Goal: Task Accomplishment & Management: Manage account settings

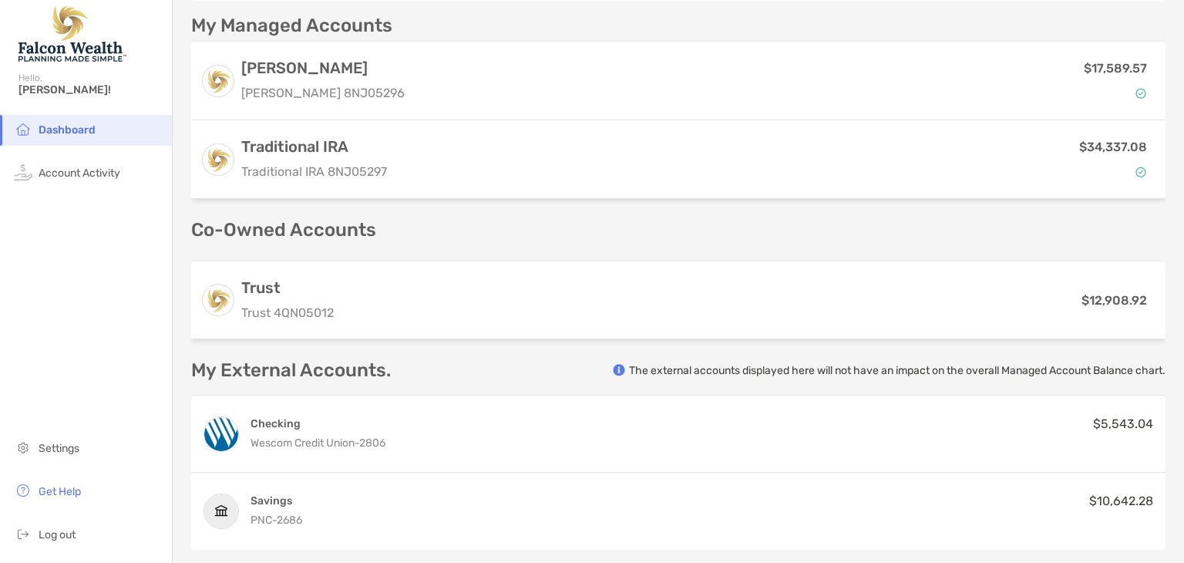
scroll to position [432, 0]
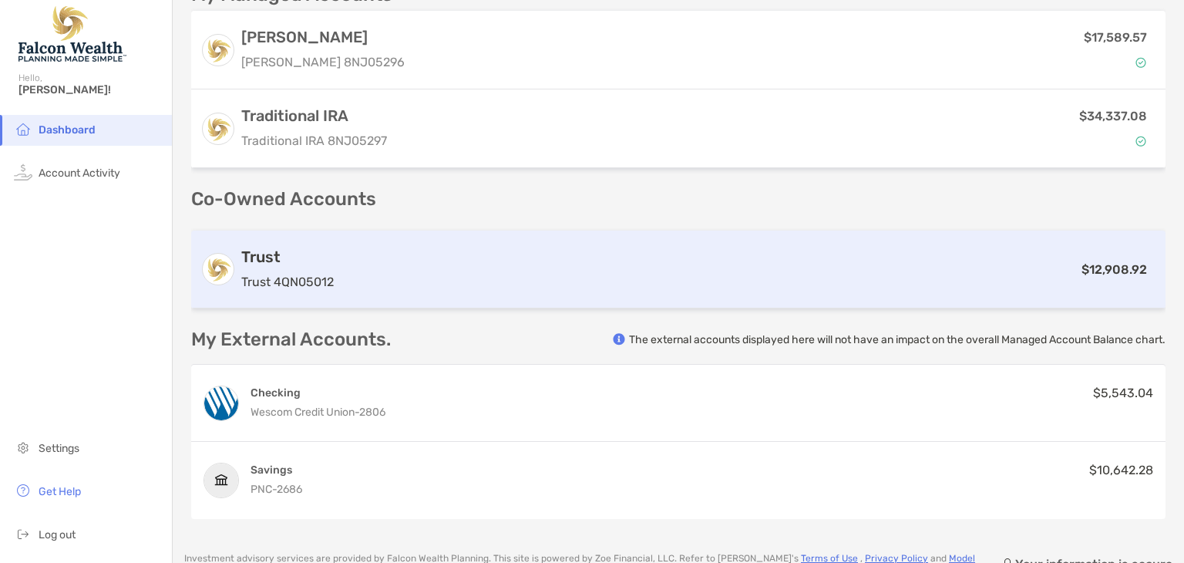
click at [277, 272] on p "Trust 4QN05012" at bounding box center [287, 281] width 93 height 19
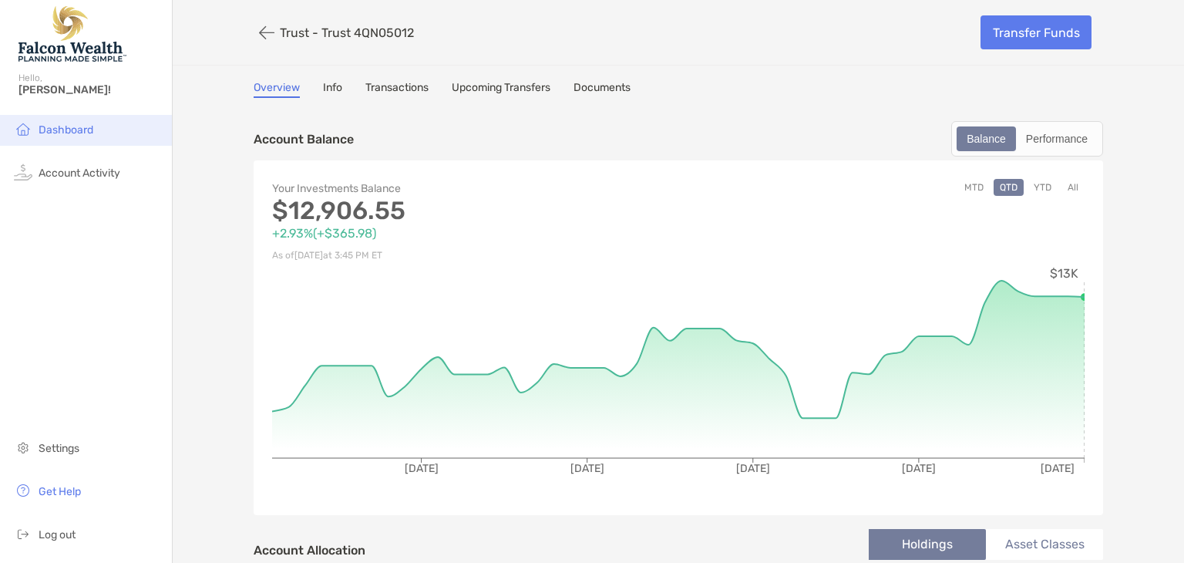
click at [66, 132] on span "Dashboard" at bounding box center [66, 129] width 55 height 13
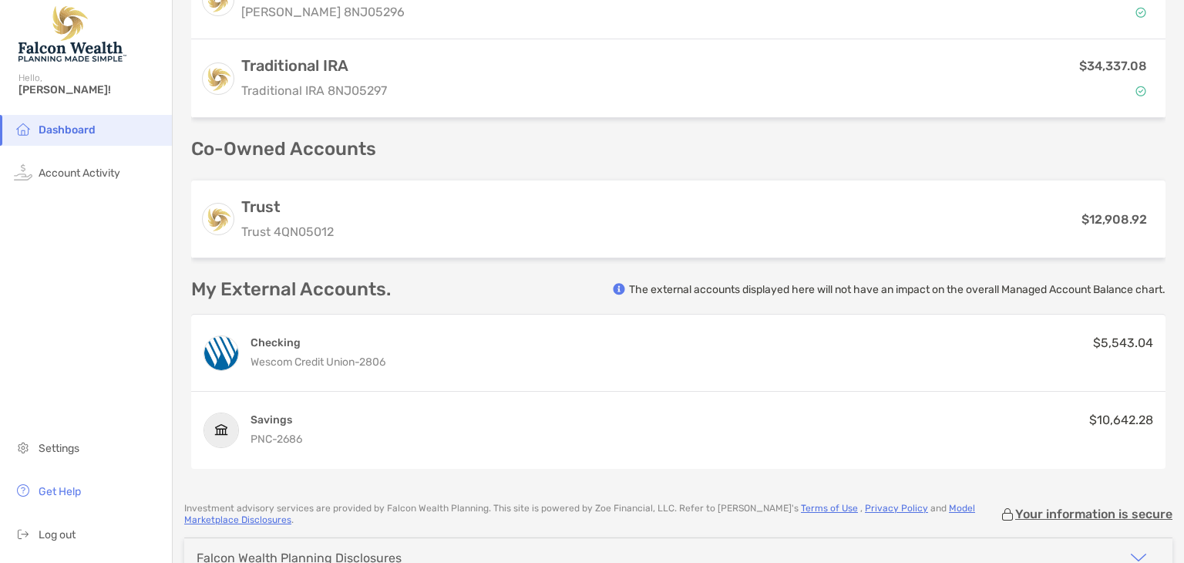
scroll to position [490, 0]
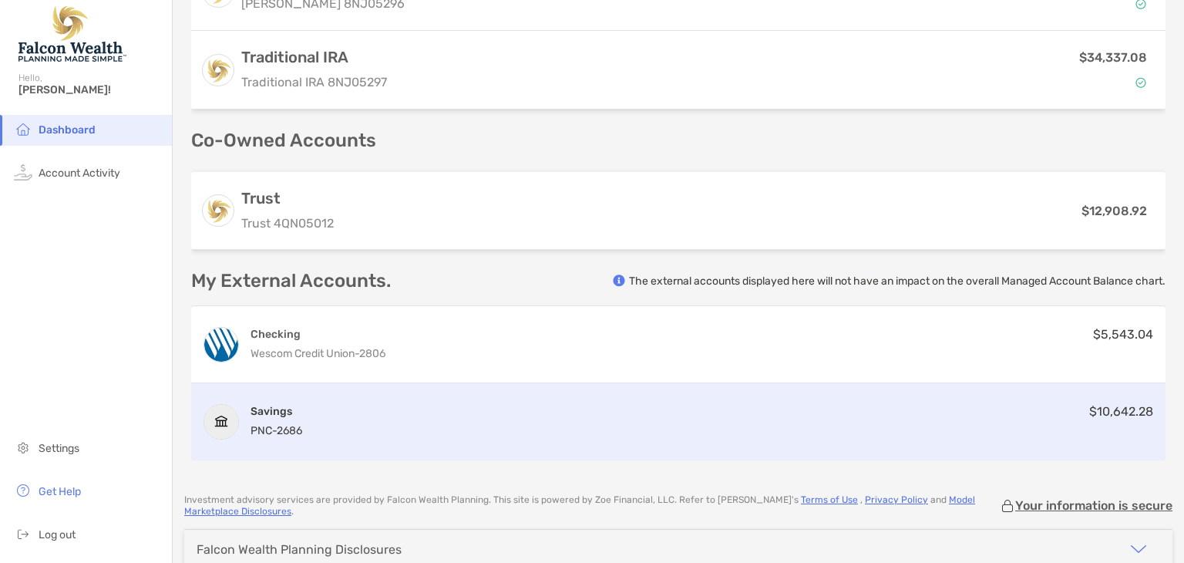
click at [264, 424] on span "PNC -" at bounding box center [264, 430] width 26 height 13
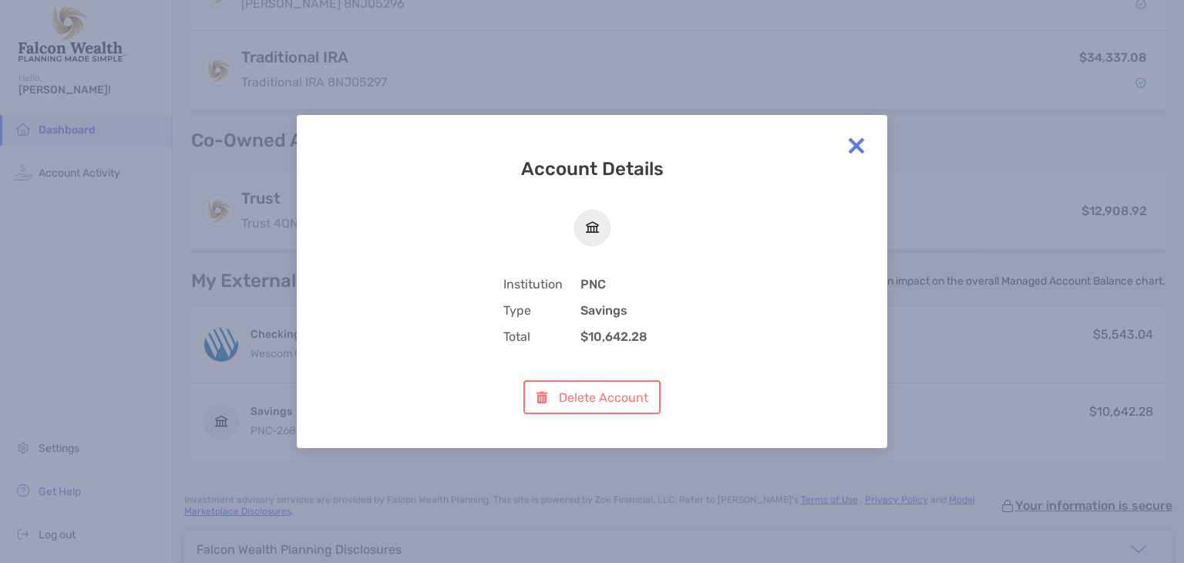
click at [851, 146] on img at bounding box center [856, 145] width 31 height 31
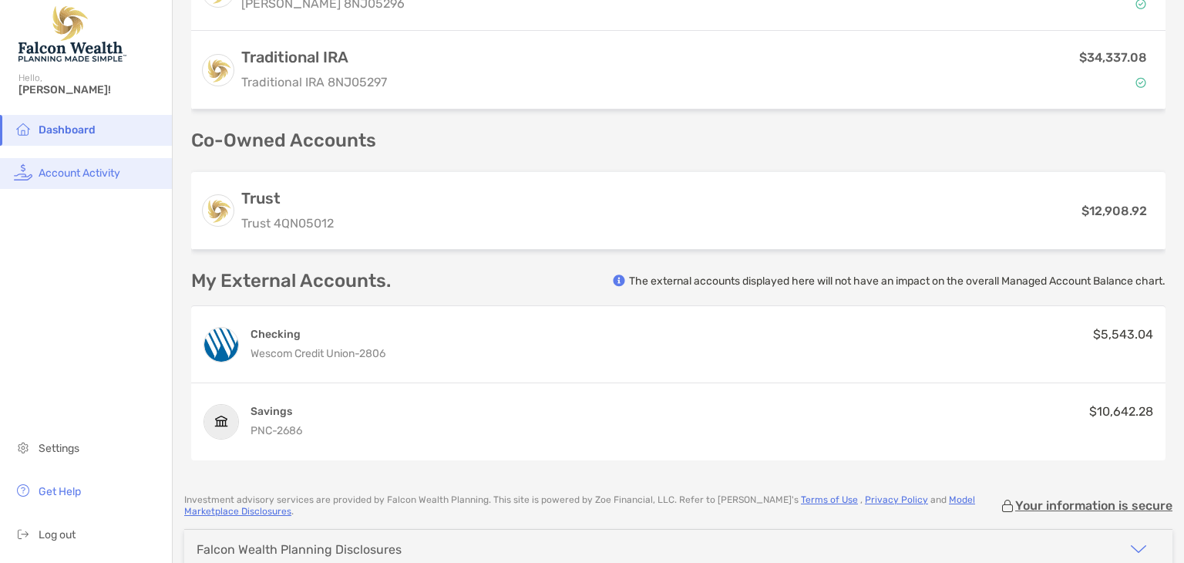
click at [83, 176] on span "Account Activity" at bounding box center [80, 173] width 82 height 13
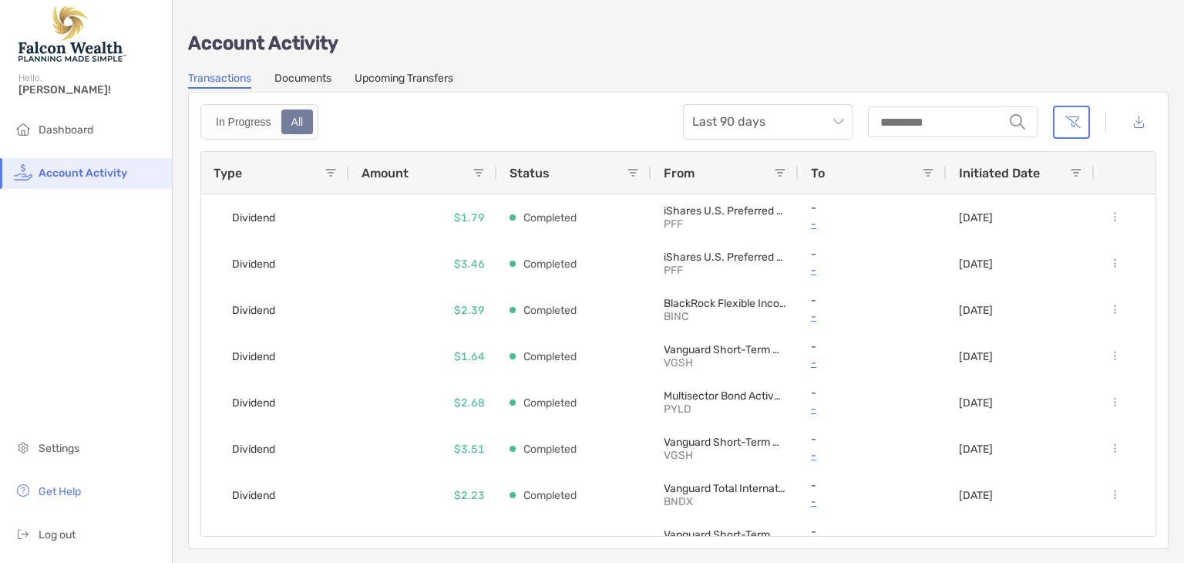
click at [416, 72] on link "Upcoming Transfers" at bounding box center [404, 80] width 99 height 17
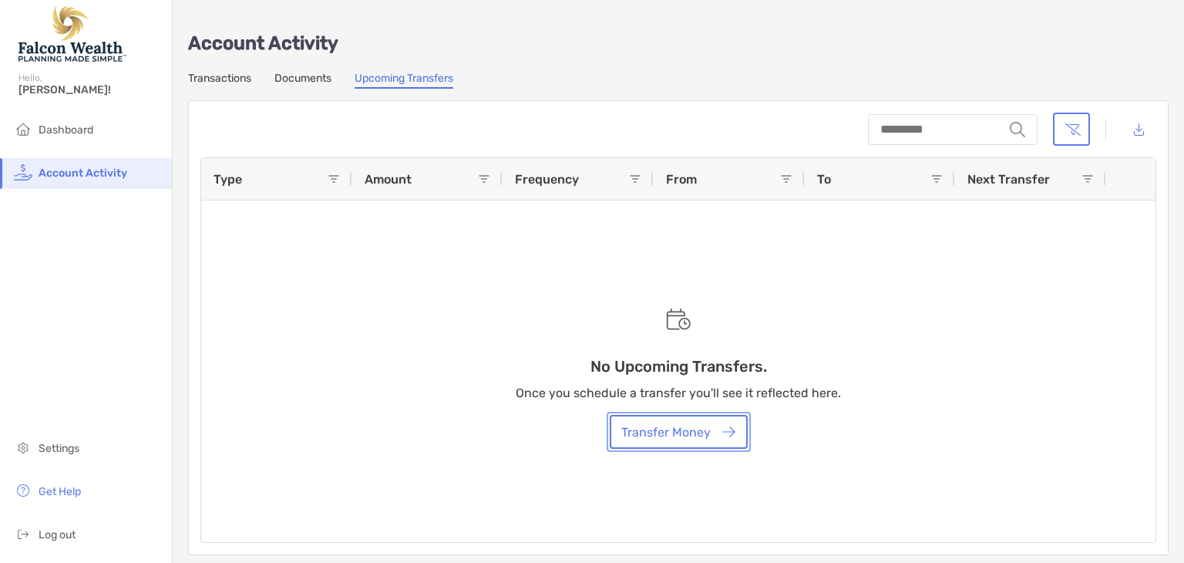
click at [680, 433] on button "Transfer Money" at bounding box center [679, 432] width 138 height 34
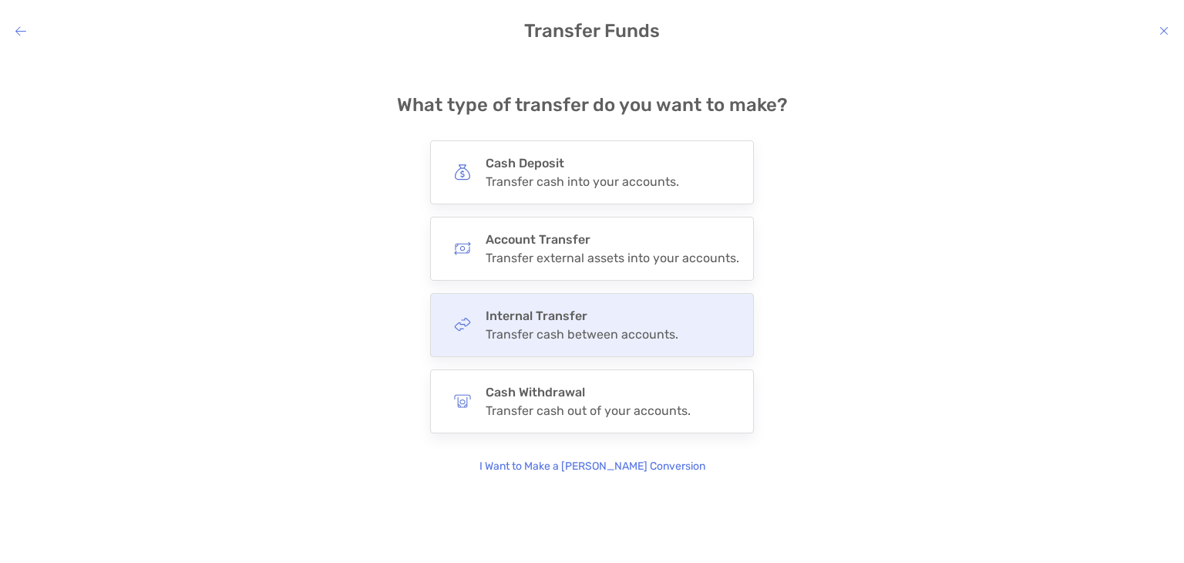
click at [555, 319] on h4 "Internal Transfer" at bounding box center [582, 315] width 193 height 15
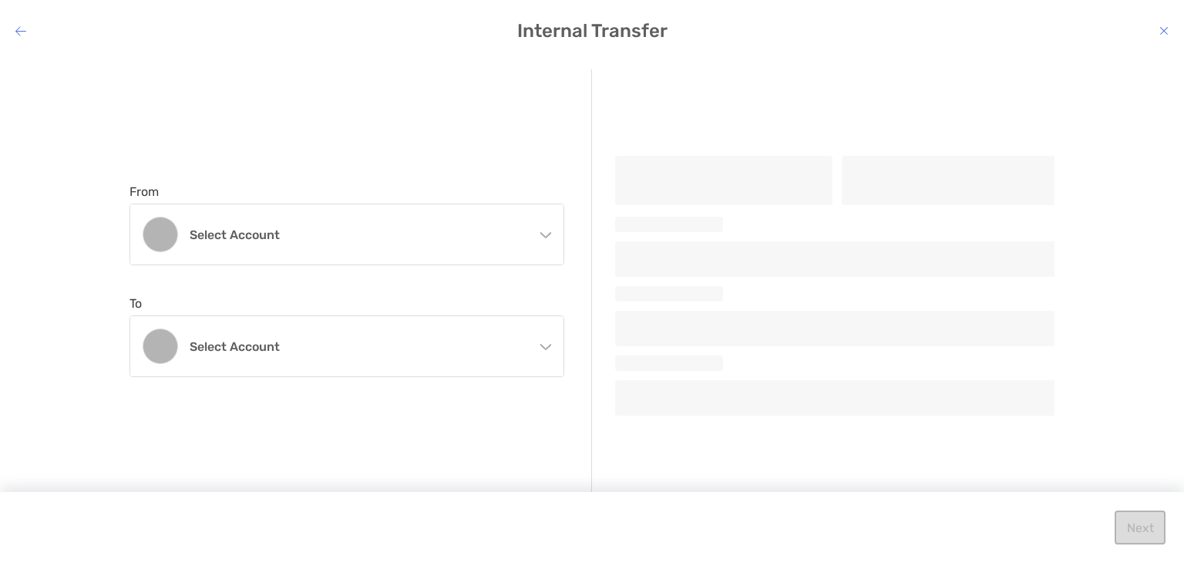
click at [549, 234] on icon "modal" at bounding box center [545, 234] width 11 height 5
click at [504, 156] on div "From Select account [PERSON_NAME] [PERSON_NAME] 8NJ05296 - [PERSON_NAME] Tradit…" at bounding box center [361, 280] width 463 height 422
click at [543, 348] on icon "modal" at bounding box center [545, 344] width 12 height 12
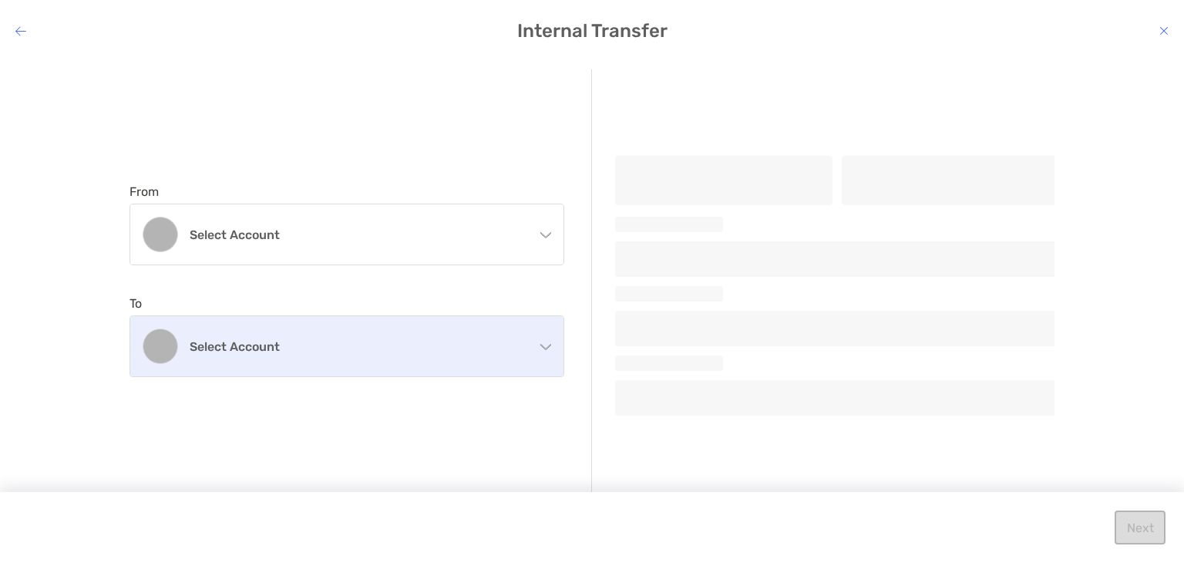
click at [554, 349] on div "Select account" at bounding box center [346, 346] width 433 height 60
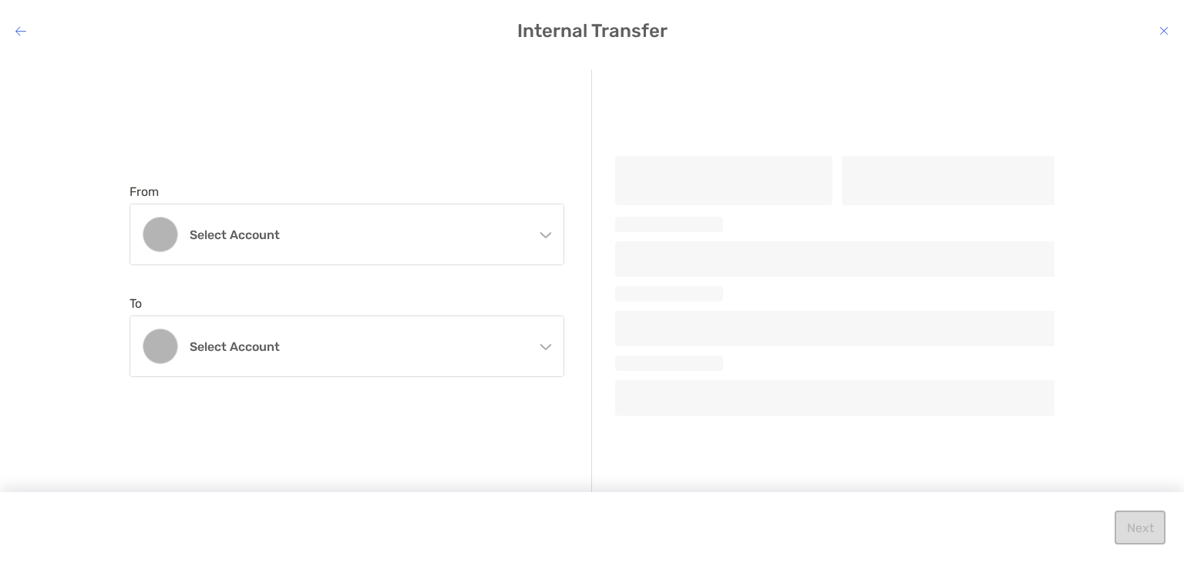
click at [581, 345] on div "From Select account [PERSON_NAME] [PERSON_NAME] 8NJ05296 - [PERSON_NAME] Tradit…" at bounding box center [361, 280] width 463 height 422
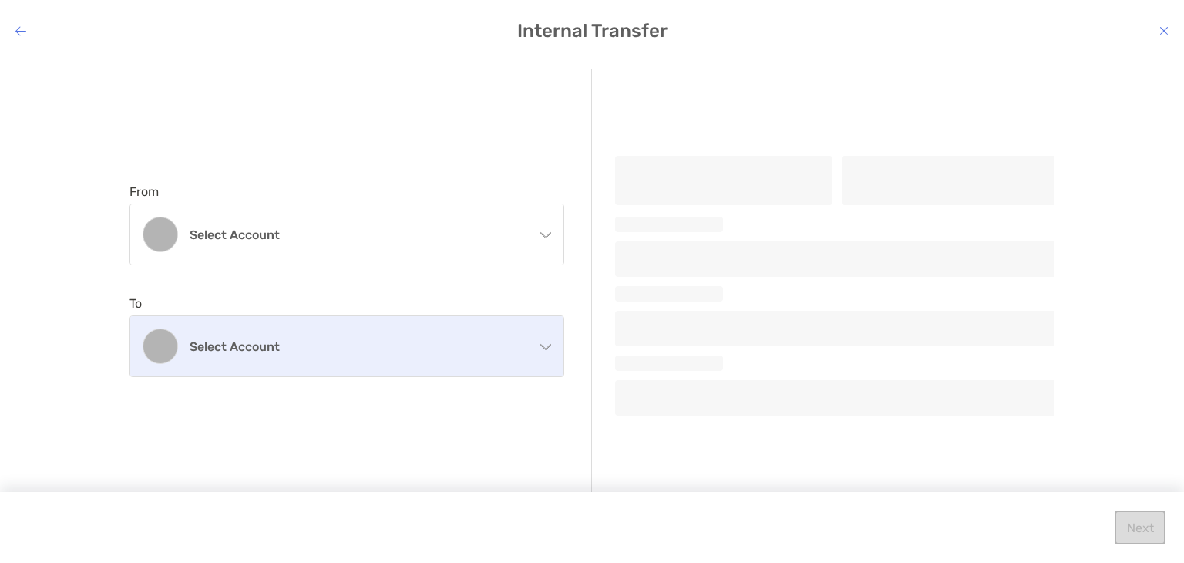
click at [537, 345] on div "Select account" at bounding box center [346, 346] width 433 height 60
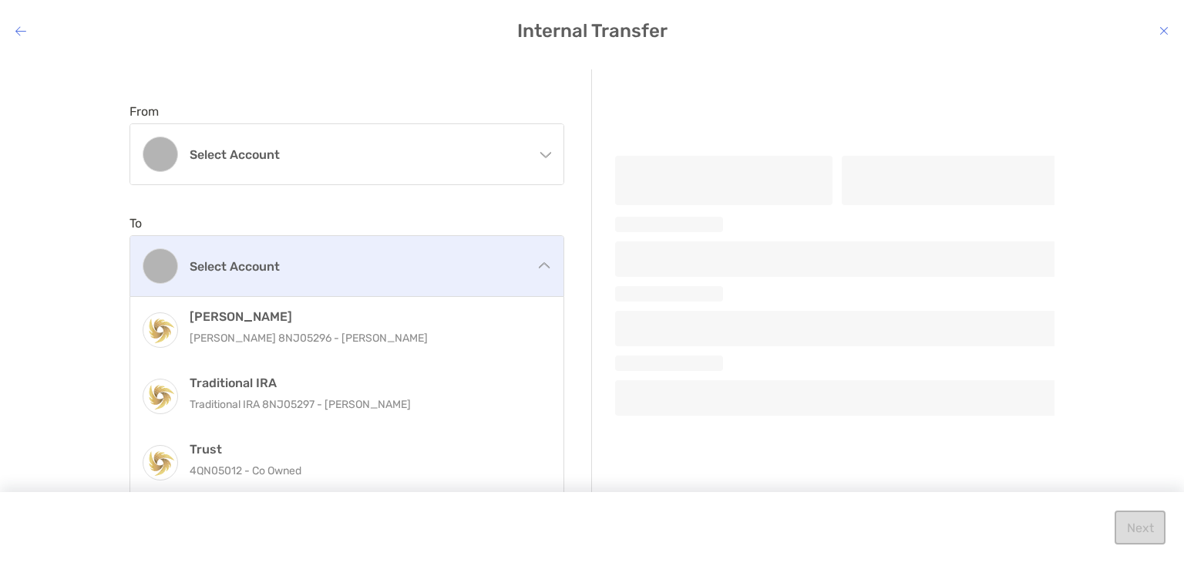
scroll to position [83, 0]
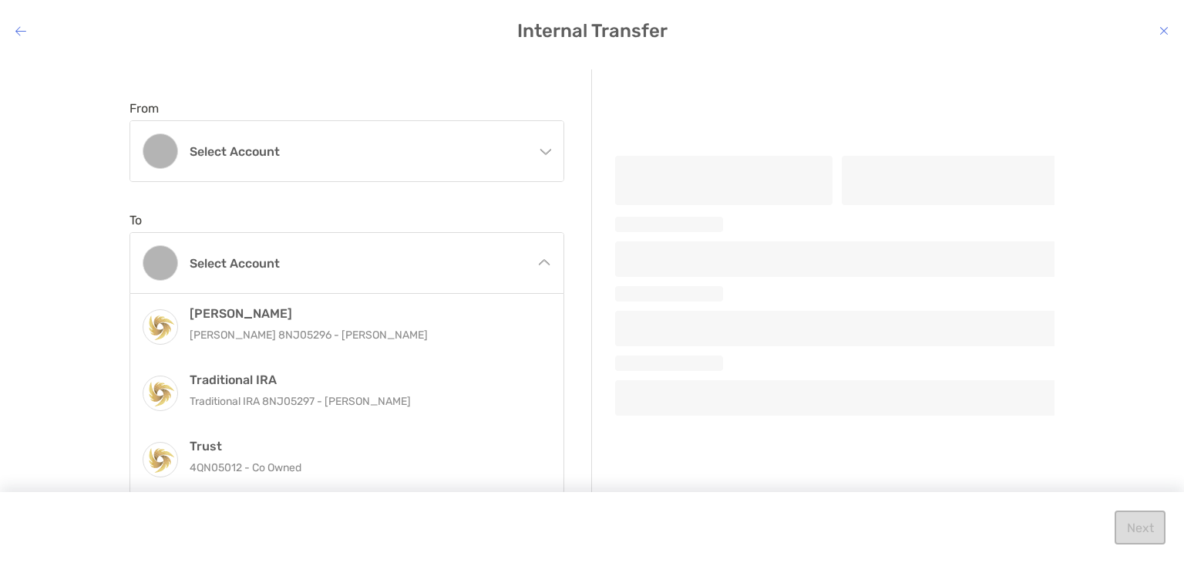
click at [534, 146] on div "From Select account [PERSON_NAME] [PERSON_NAME] 8NJ05296 - [PERSON_NAME] Tradit…" at bounding box center [361, 280] width 463 height 422
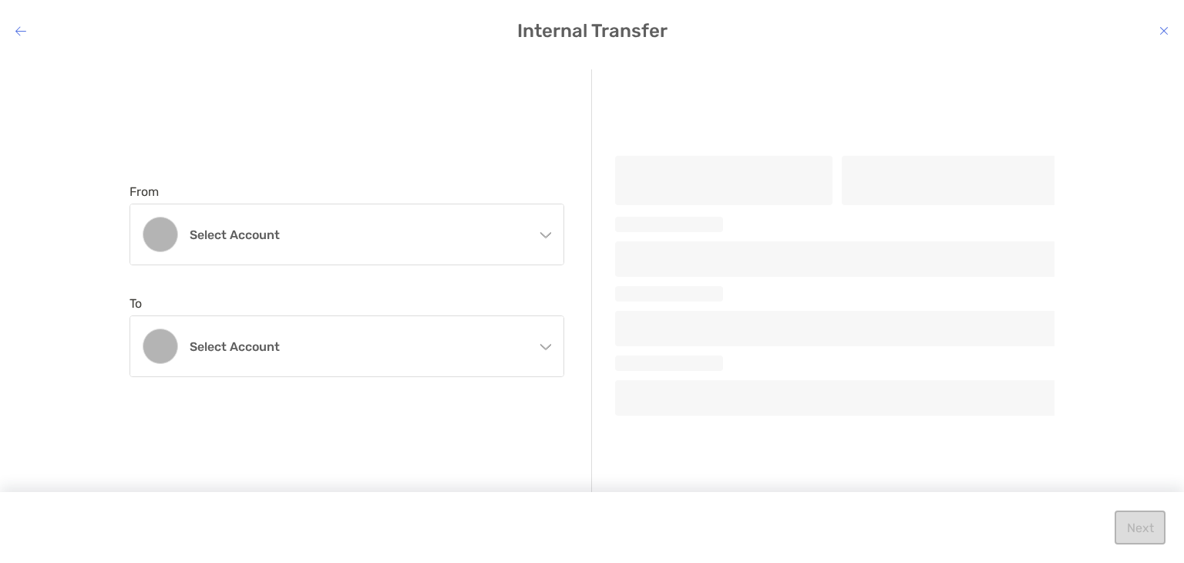
click at [534, 146] on div "From Select account [PERSON_NAME] [PERSON_NAME] 8NJ05296 - [PERSON_NAME] Tradit…" at bounding box center [361, 280] width 463 height 422
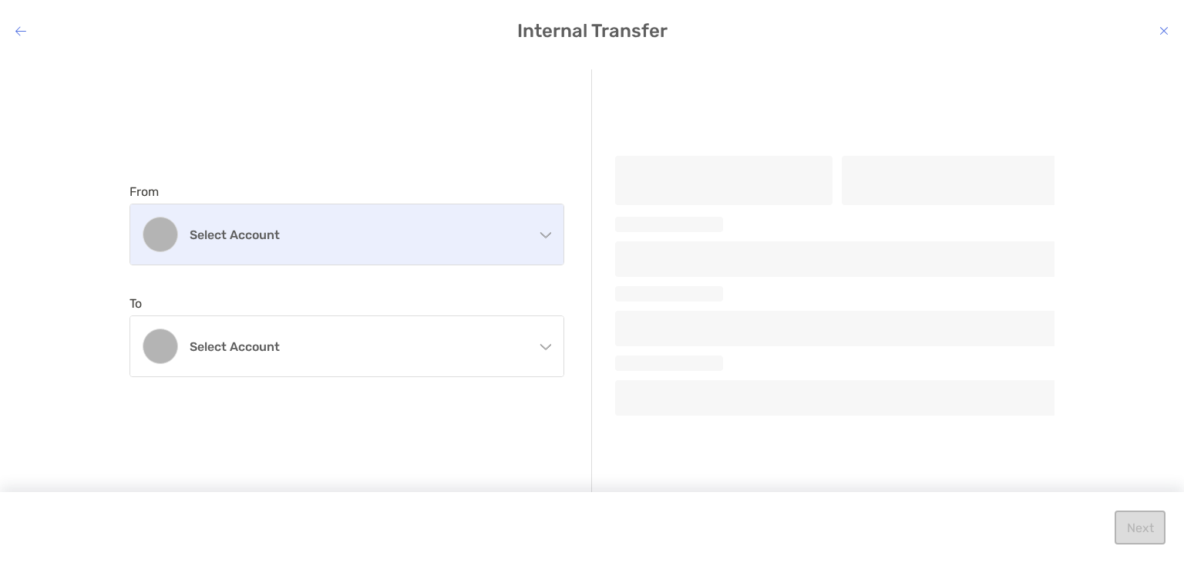
click at [545, 245] on div "Select account" at bounding box center [346, 234] width 433 height 60
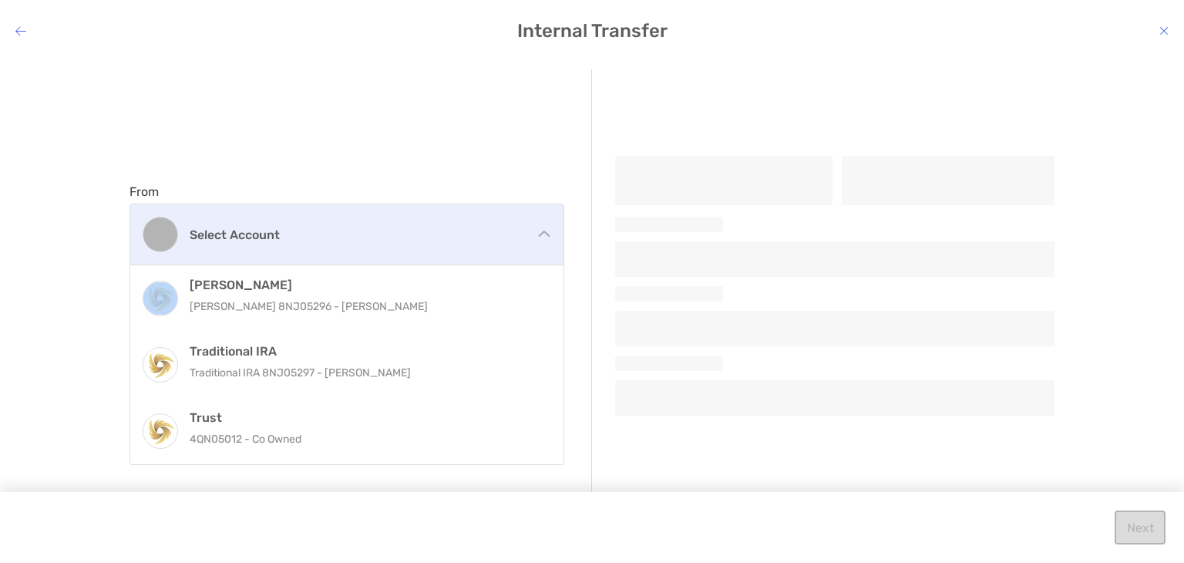
click at [545, 245] on div "Select account" at bounding box center [346, 234] width 433 height 60
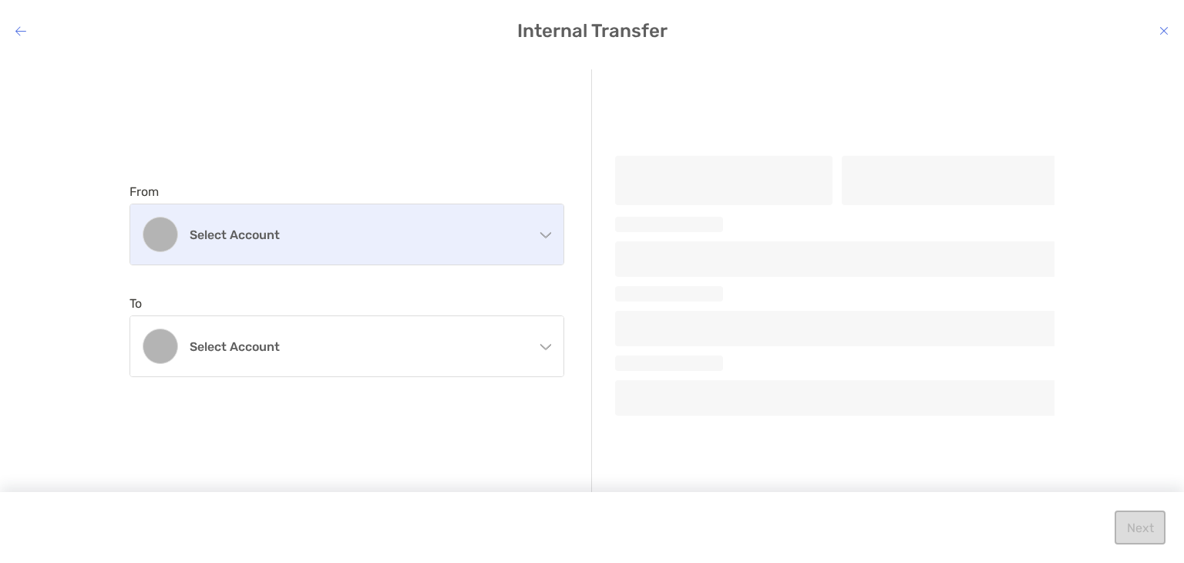
click at [545, 246] on div "Select account" at bounding box center [346, 234] width 433 height 60
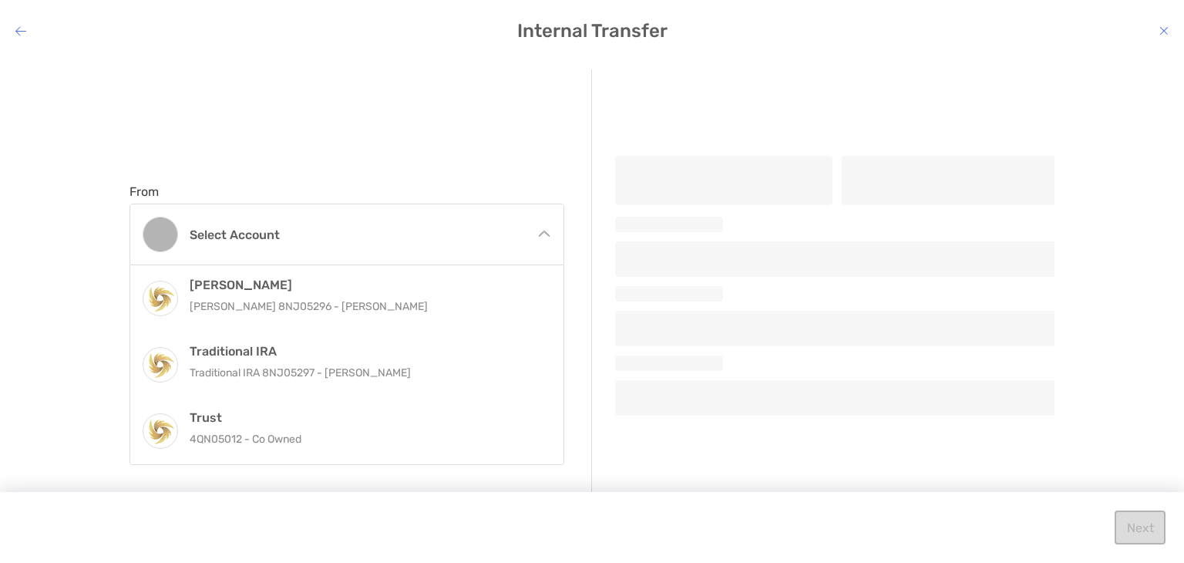
click at [17, 27] on icon "modal" at bounding box center [20, 31] width 11 height 12
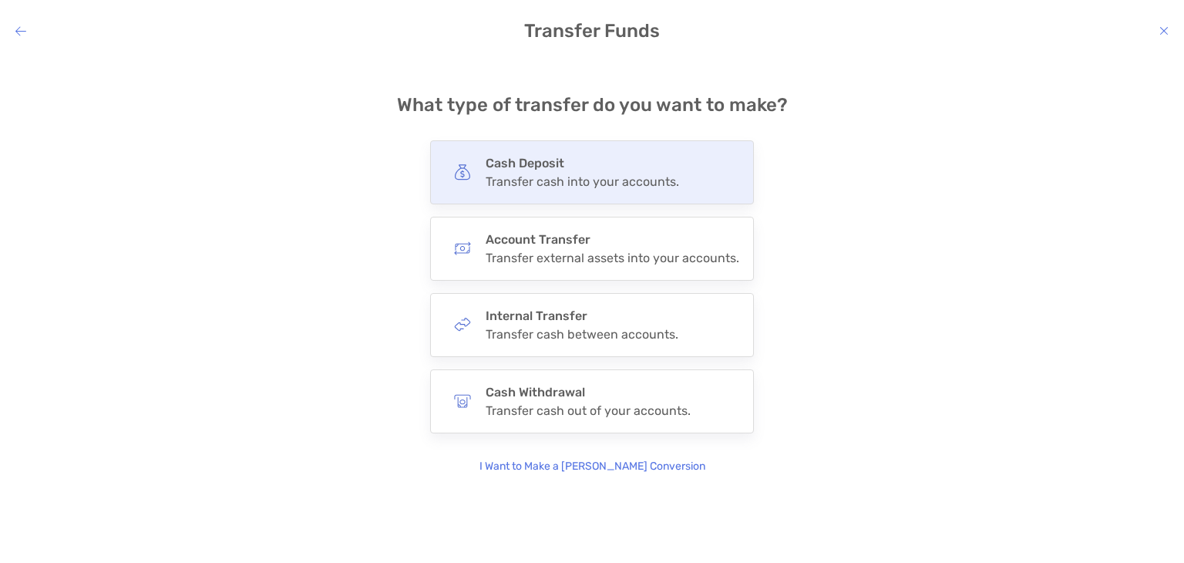
click at [661, 180] on div "Transfer cash into your accounts." at bounding box center [583, 181] width 194 height 15
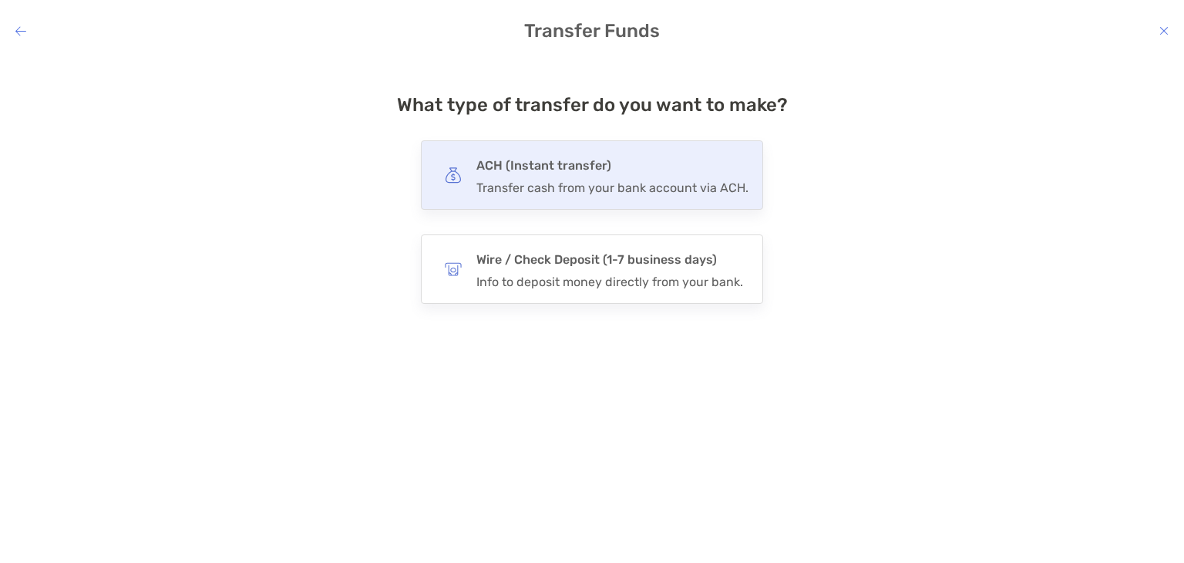
click at [612, 185] on div "Transfer cash from your bank account via ACH." at bounding box center [612, 187] width 272 height 15
click at [0, 0] on input "***" at bounding box center [0, 0] width 0 height 0
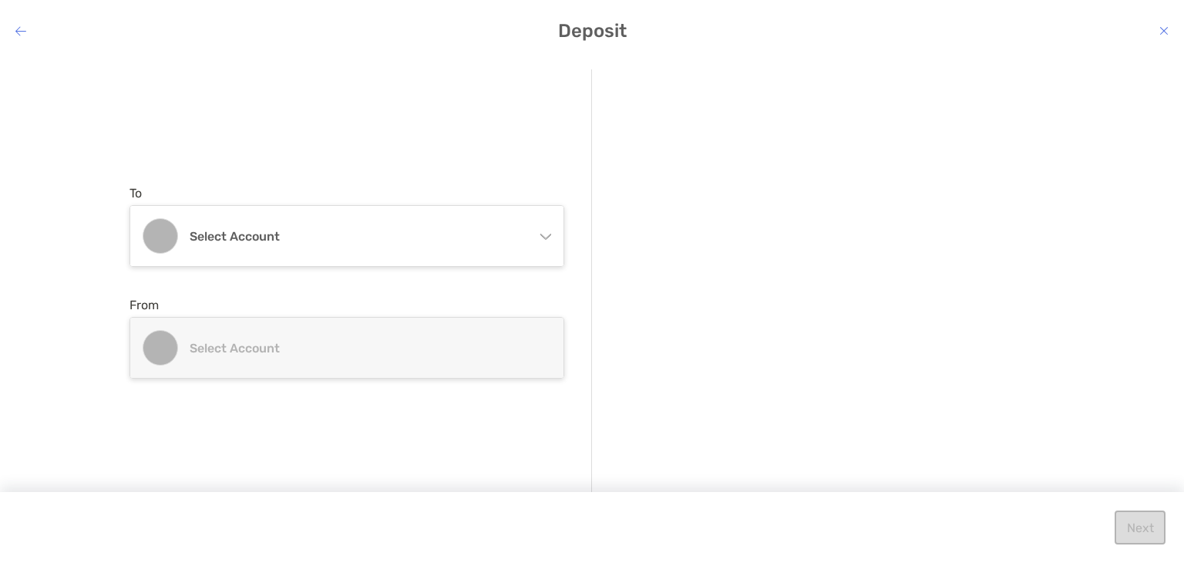
click at [549, 237] on icon "modal" at bounding box center [545, 236] width 11 height 5
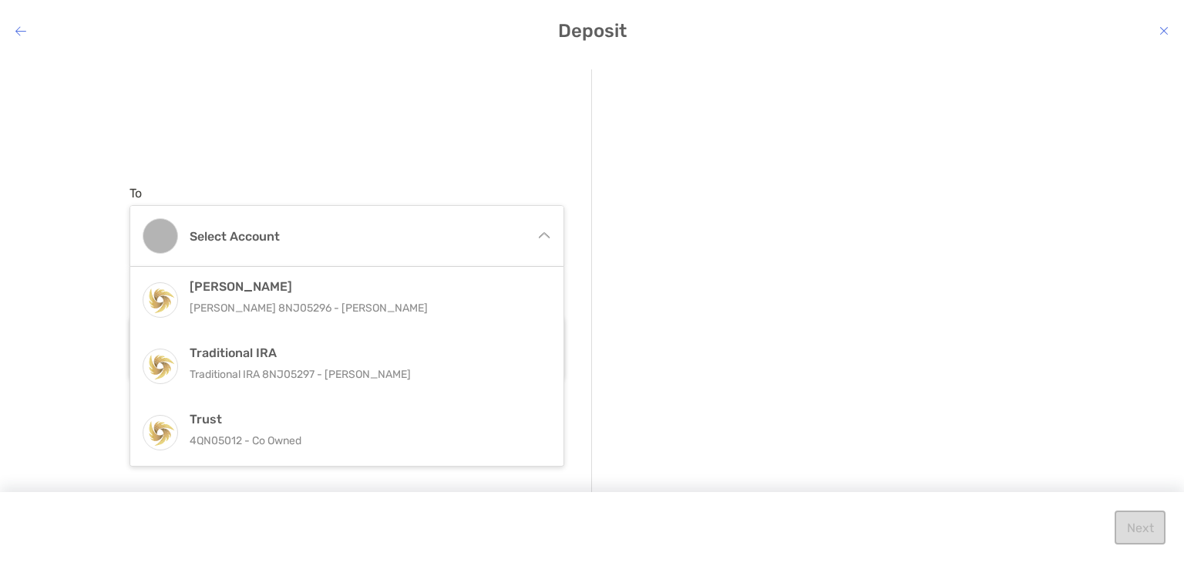
click at [557, 466] on div "[PERSON_NAME] [PERSON_NAME] 8NJ05296 - [PERSON_NAME] Traditional IRA Traditiona…" at bounding box center [347, 367] width 435 height 200
click at [567, 211] on div "To Select account [PERSON_NAME] [PERSON_NAME] 8NJ05296 - [PERSON_NAME] Traditio…" at bounding box center [361, 282] width 463 height 426
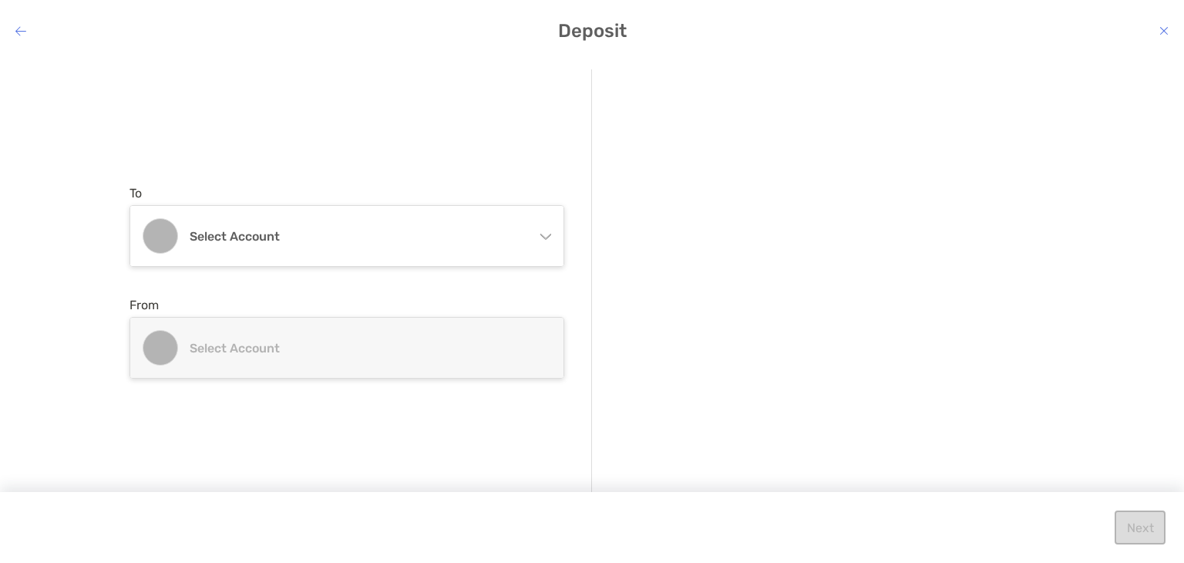
click at [540, 355] on div "Select account" at bounding box center [346, 348] width 433 height 60
click at [168, 352] on figure "modal" at bounding box center [160, 347] width 35 height 35
click at [227, 352] on h4 "Select account" at bounding box center [356, 348] width 333 height 15
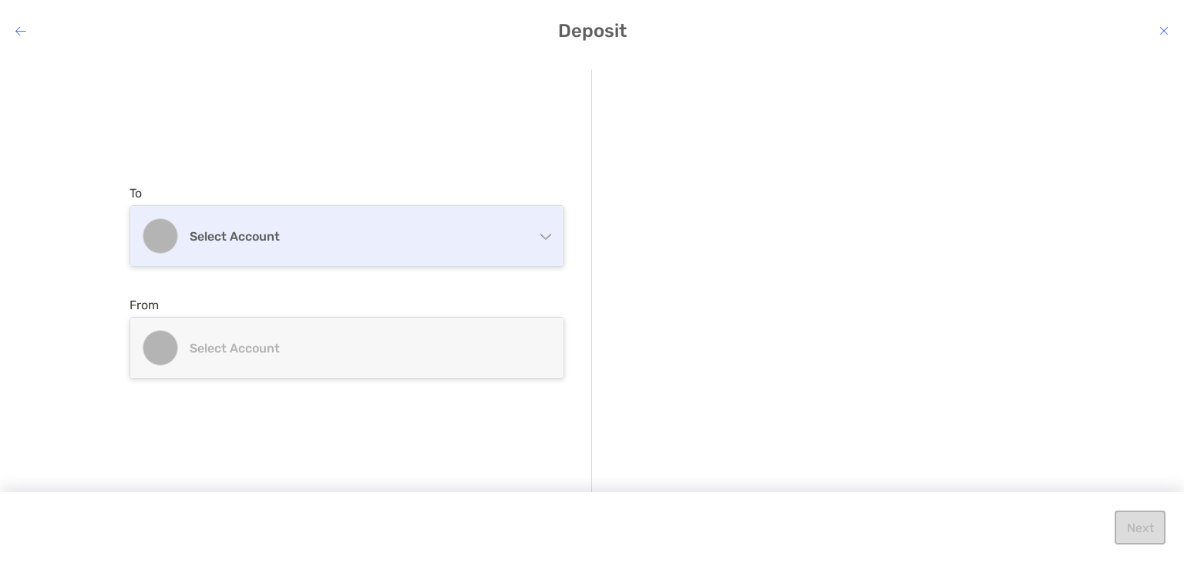
click at [261, 233] on h4 "Select account" at bounding box center [356, 236] width 333 height 15
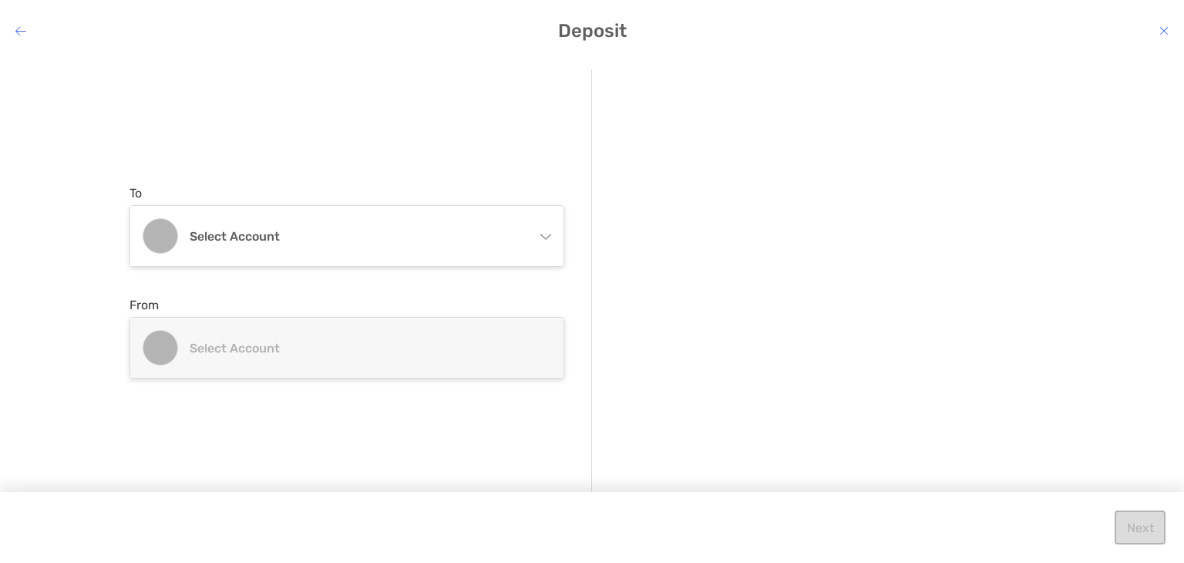
click at [19, 30] on icon "modal" at bounding box center [20, 31] width 11 height 12
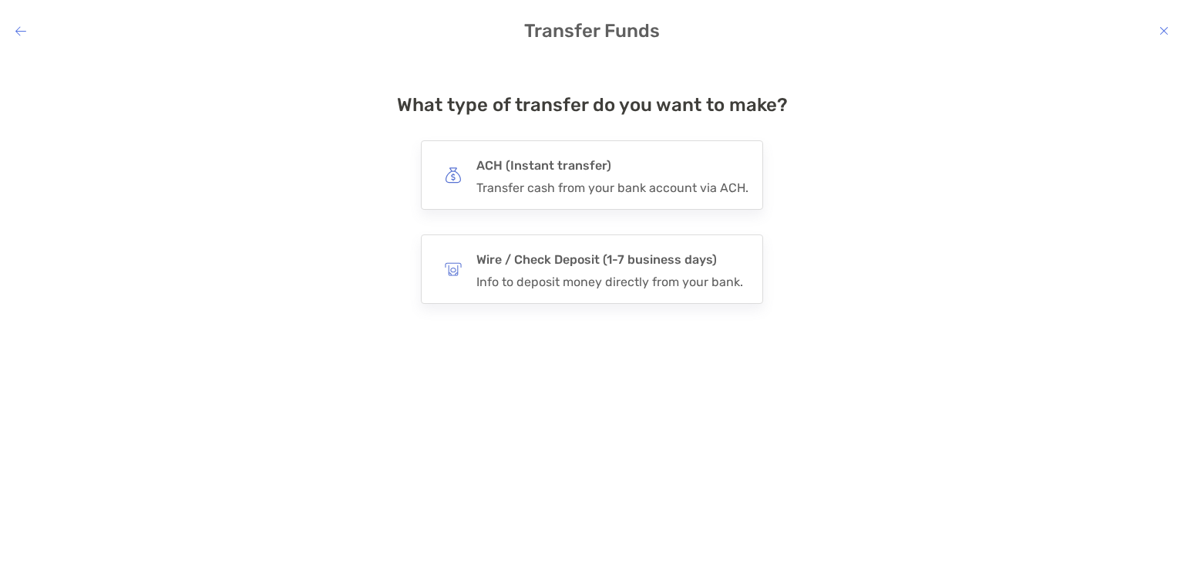
click at [22, 28] on icon "modal" at bounding box center [20, 31] width 11 height 12
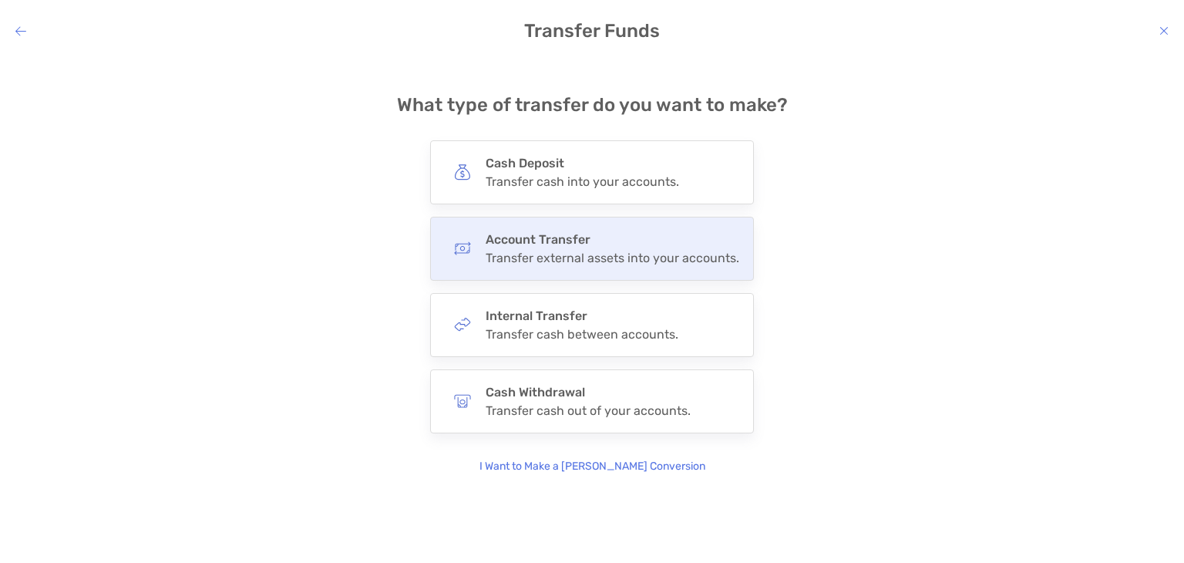
click at [637, 258] on div "Transfer external assets into your accounts." at bounding box center [613, 258] width 254 height 15
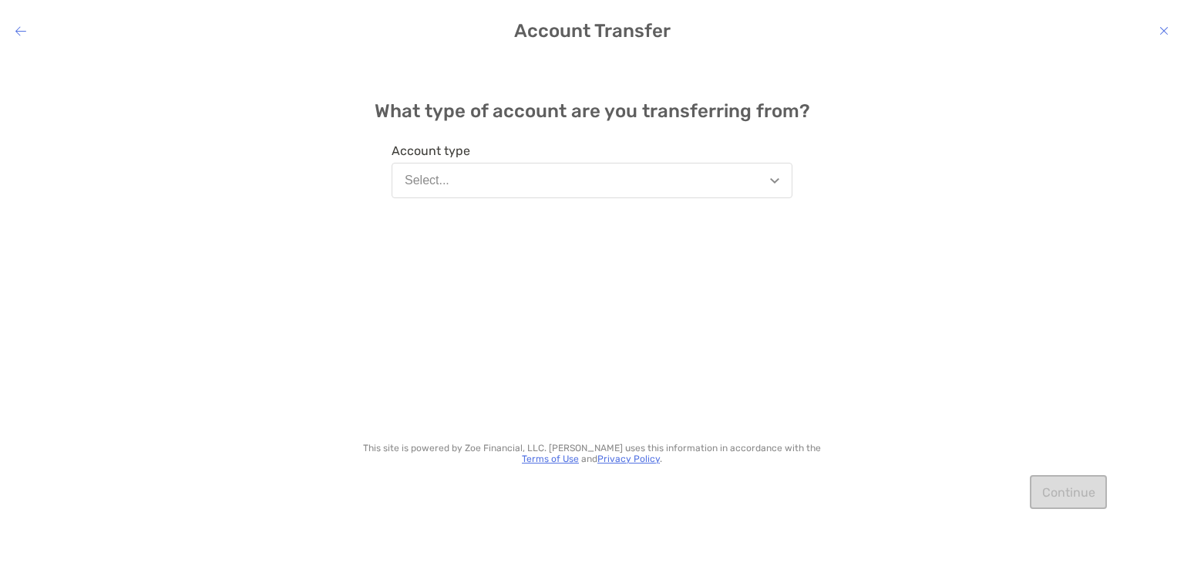
click at [775, 180] on img "modal" at bounding box center [774, 180] width 9 height 5
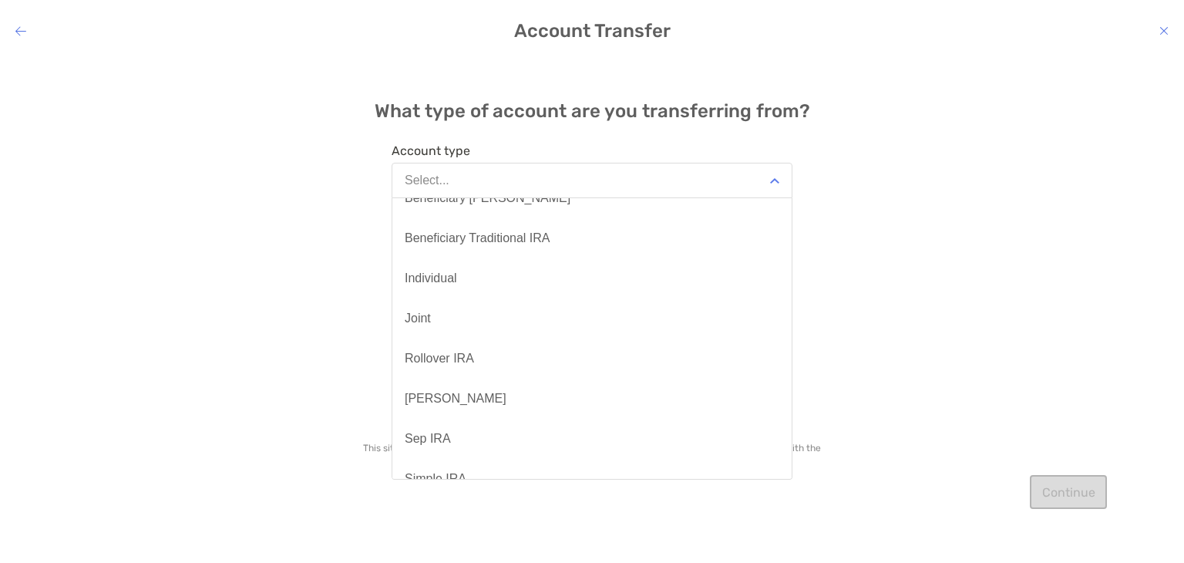
scroll to position [12, 0]
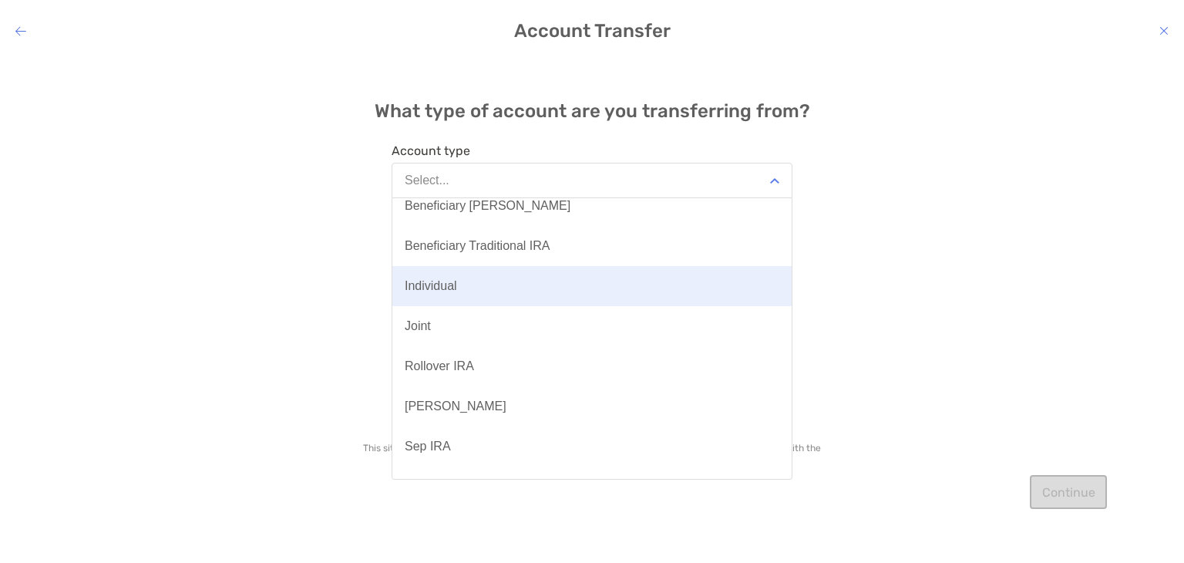
click at [424, 288] on div "Individual" at bounding box center [431, 286] width 52 height 14
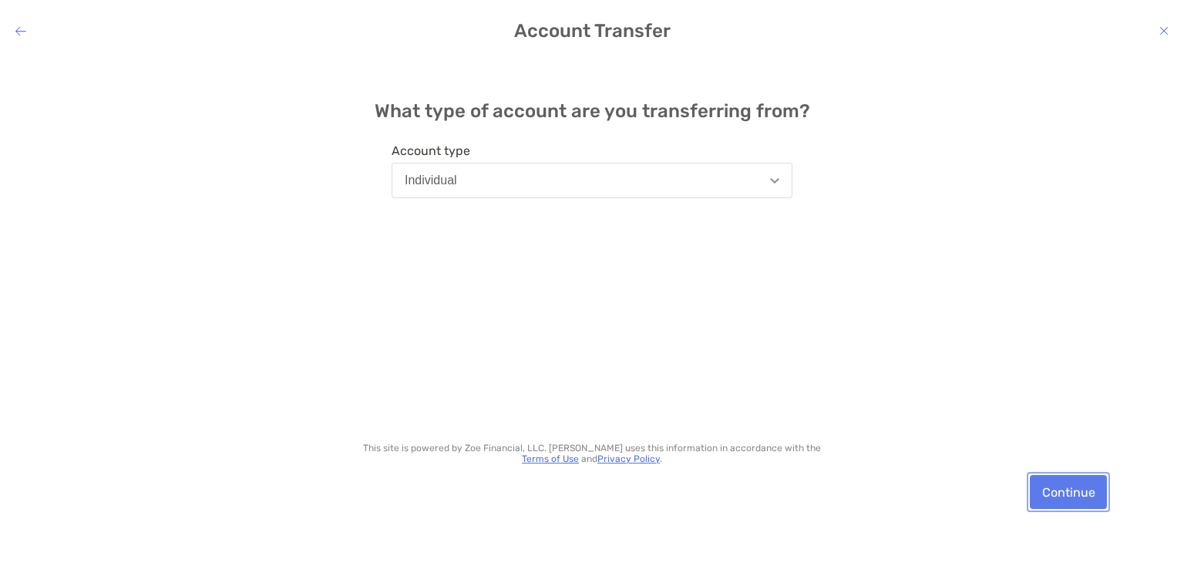
click at [1082, 497] on button "Continue" at bounding box center [1068, 492] width 77 height 34
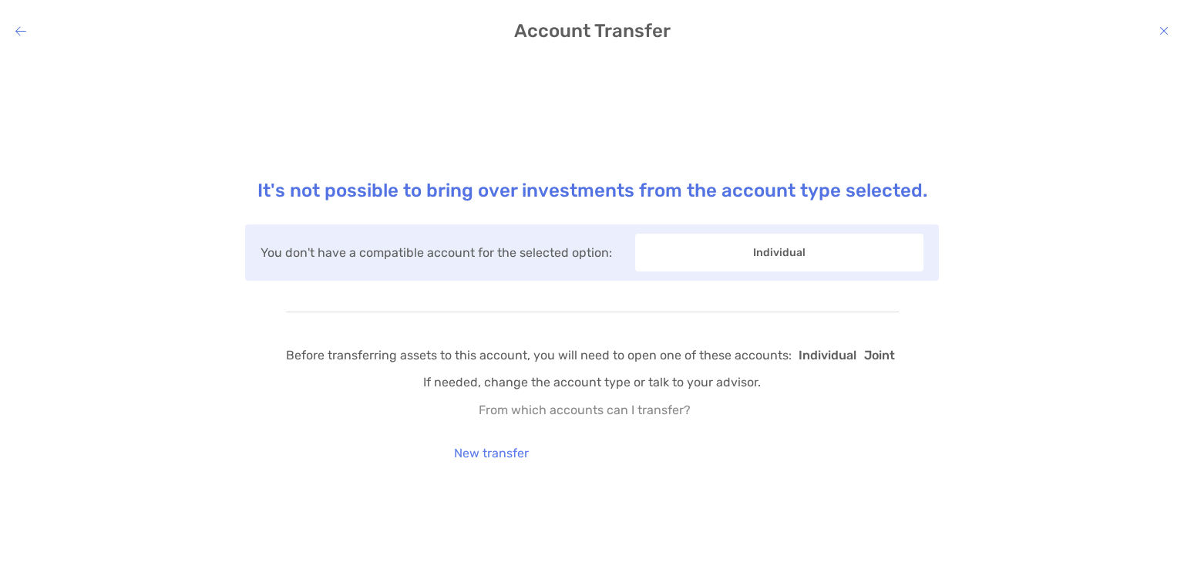
click at [18, 41] on h4 "Account Transfer" at bounding box center [592, 31] width 1184 height 22
click at [22, 38] on div "modal" at bounding box center [20, 31] width 11 height 15
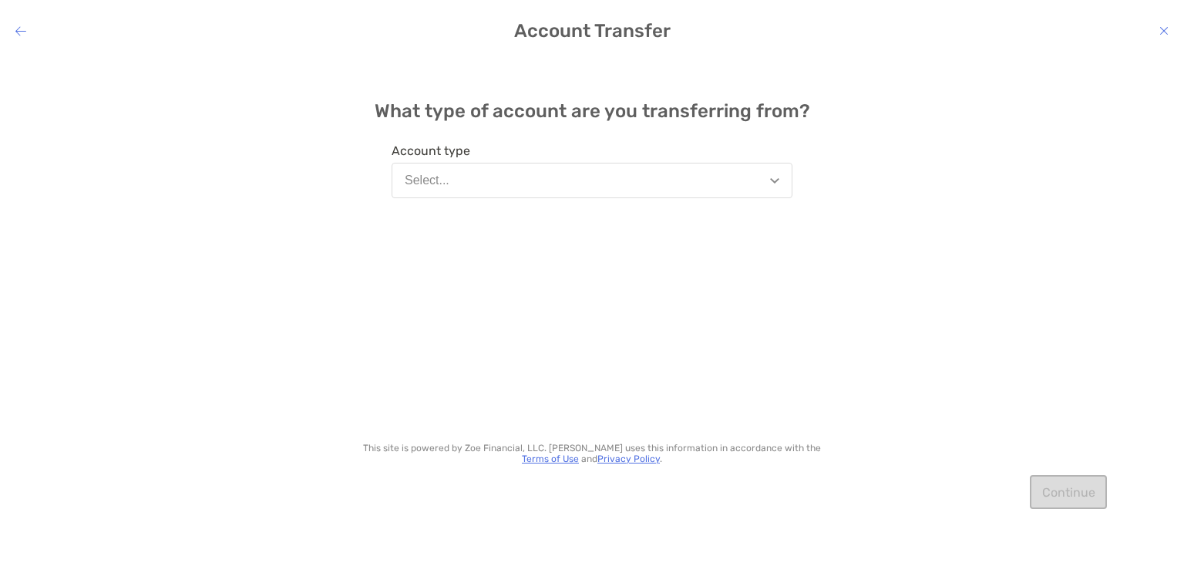
click at [773, 180] on img "modal" at bounding box center [774, 180] width 9 height 5
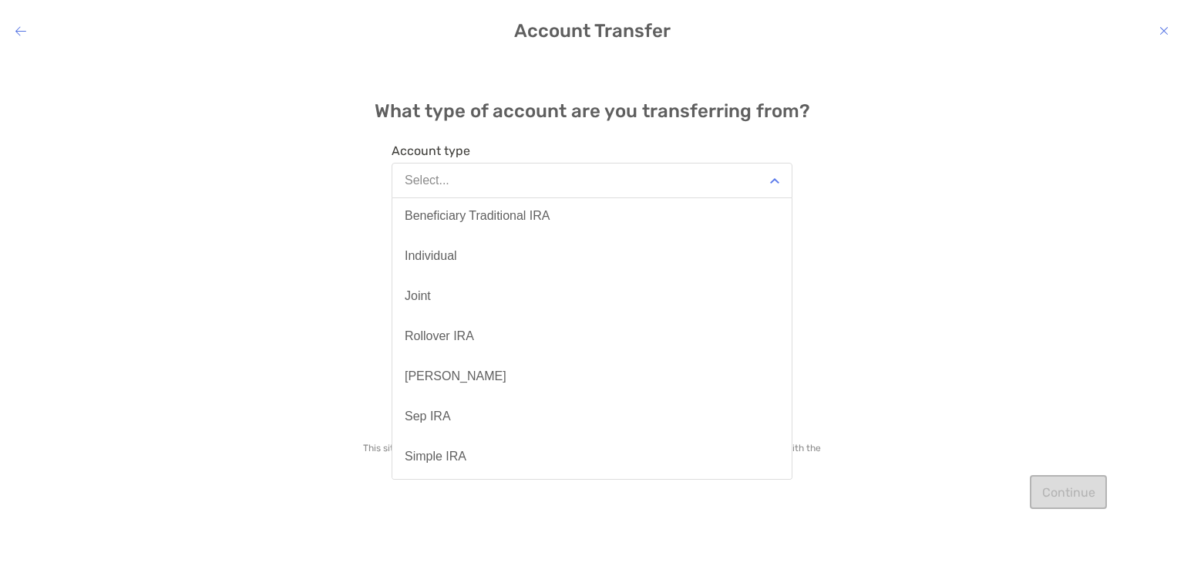
scroll to position [33, 0]
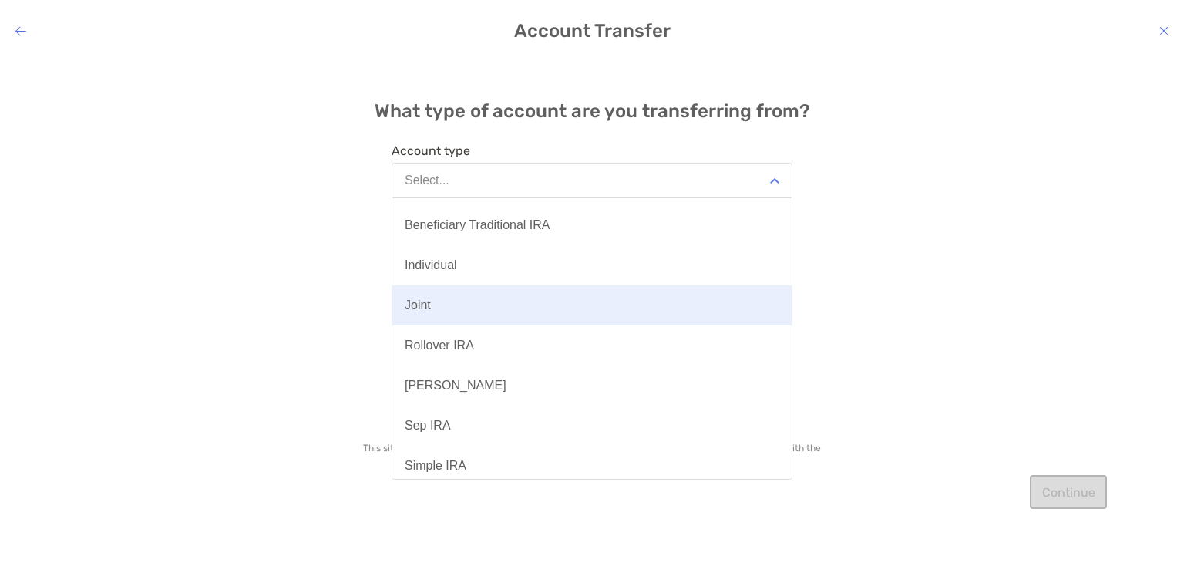
click at [416, 298] on div "Joint" at bounding box center [418, 305] width 26 height 14
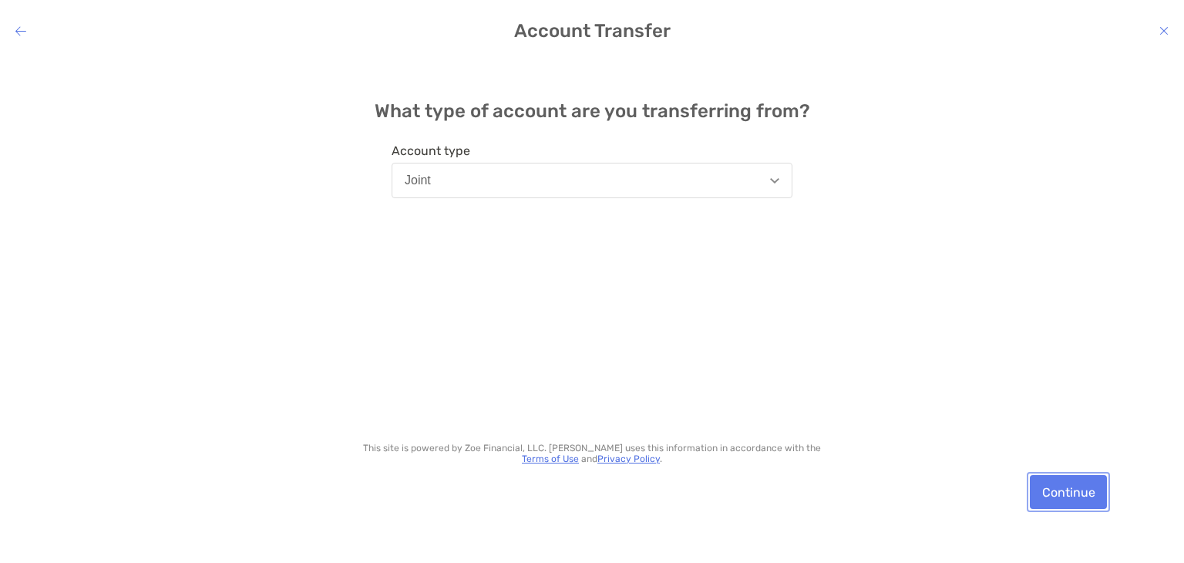
click at [1070, 485] on button "Continue" at bounding box center [1068, 492] width 77 height 34
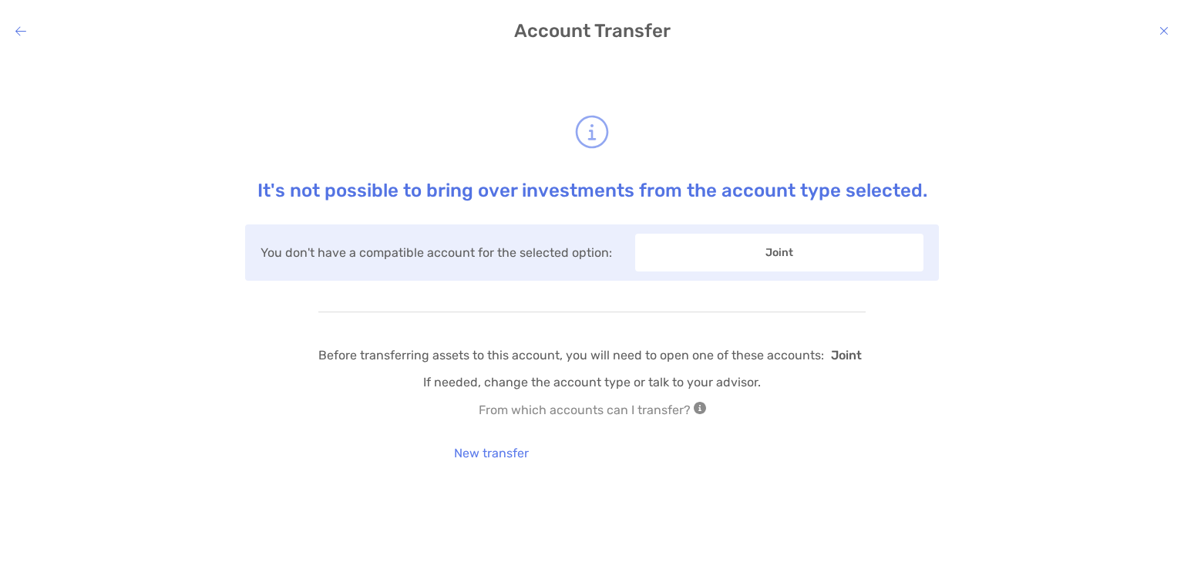
click at [20, 27] on icon "modal" at bounding box center [20, 31] width 11 height 12
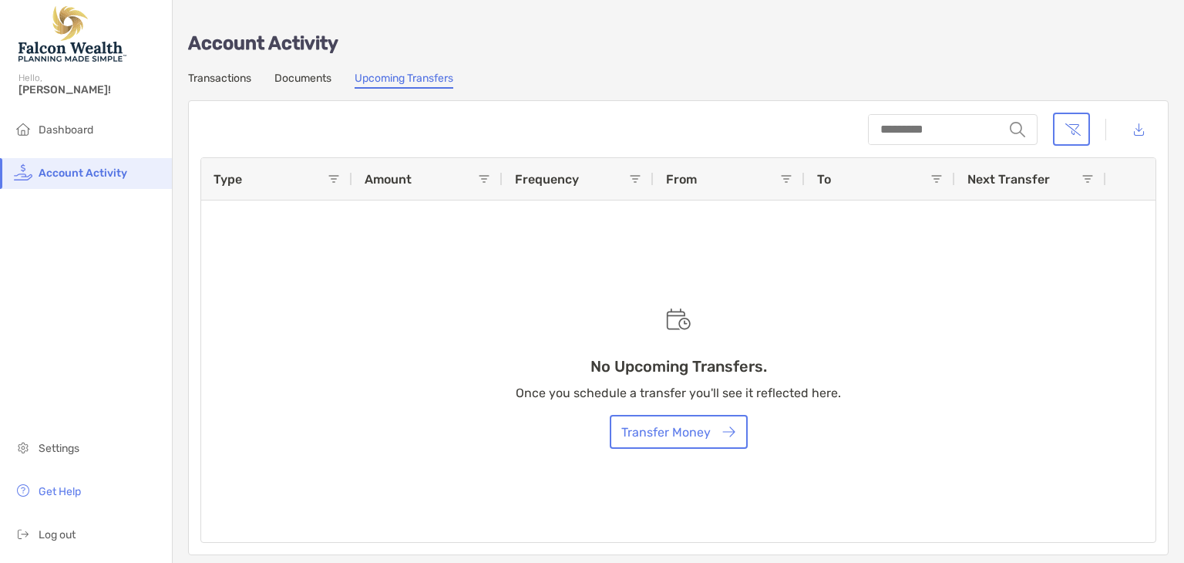
click at [328, 174] on div "No Upcoming Transfers. Once you schedule a transfer you'll see it reflected her…" at bounding box center [678, 350] width 954 height 384
click at [216, 177] on div "No Upcoming Transfers. Once you schedule a transfer you'll see it reflected her…" at bounding box center [678, 350] width 954 height 384
click at [907, 127] on input "string" at bounding box center [936, 130] width 133 height 28
type input "***"
click at [1010, 130] on img at bounding box center [1017, 129] width 15 height 15
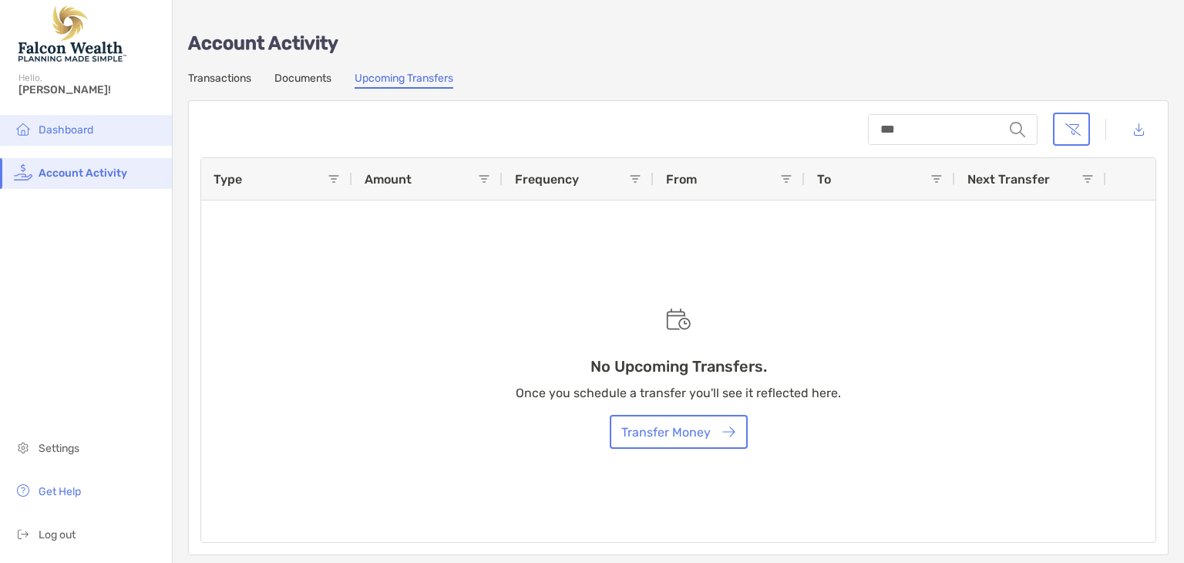
click at [67, 127] on span "Dashboard" at bounding box center [66, 129] width 55 height 13
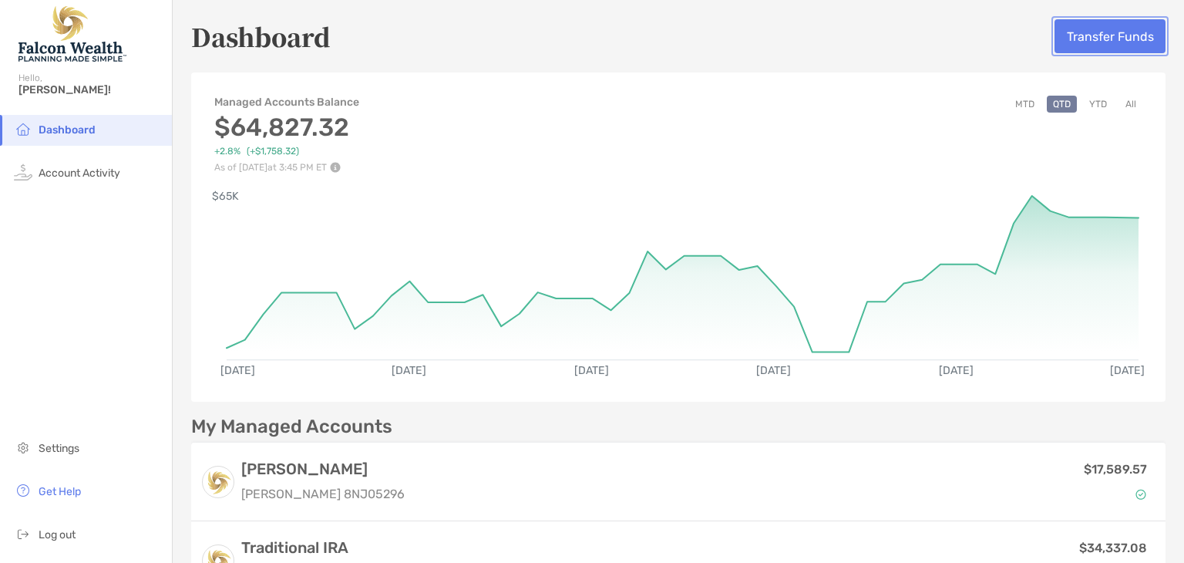
click at [1127, 40] on button "Transfer Funds" at bounding box center [1110, 36] width 111 height 34
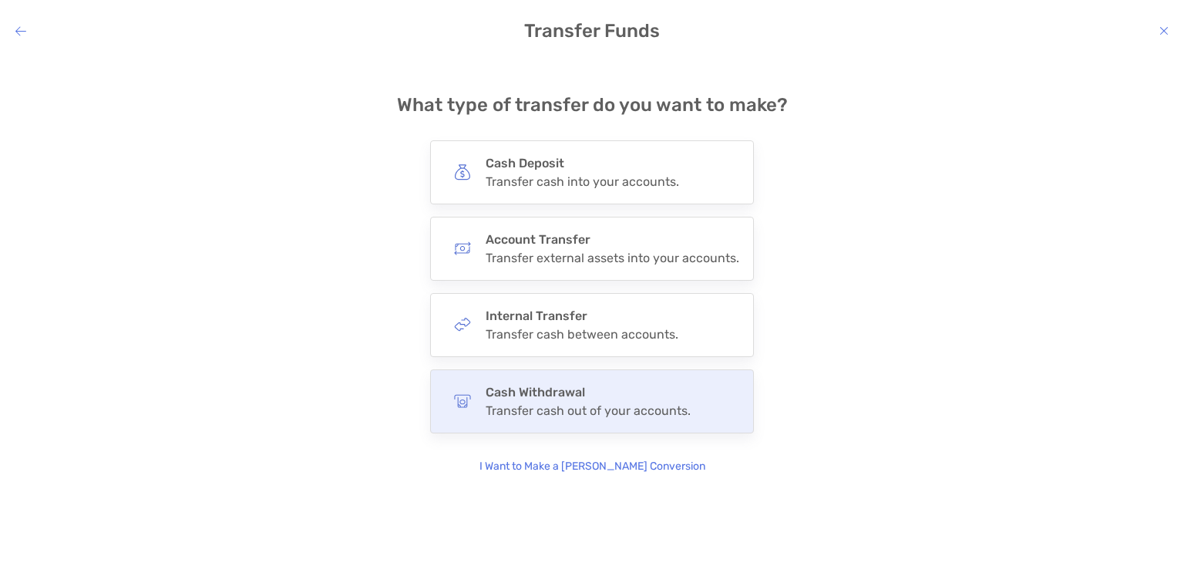
click at [576, 396] on h4 "Cash Withdrawal" at bounding box center [588, 392] width 205 height 15
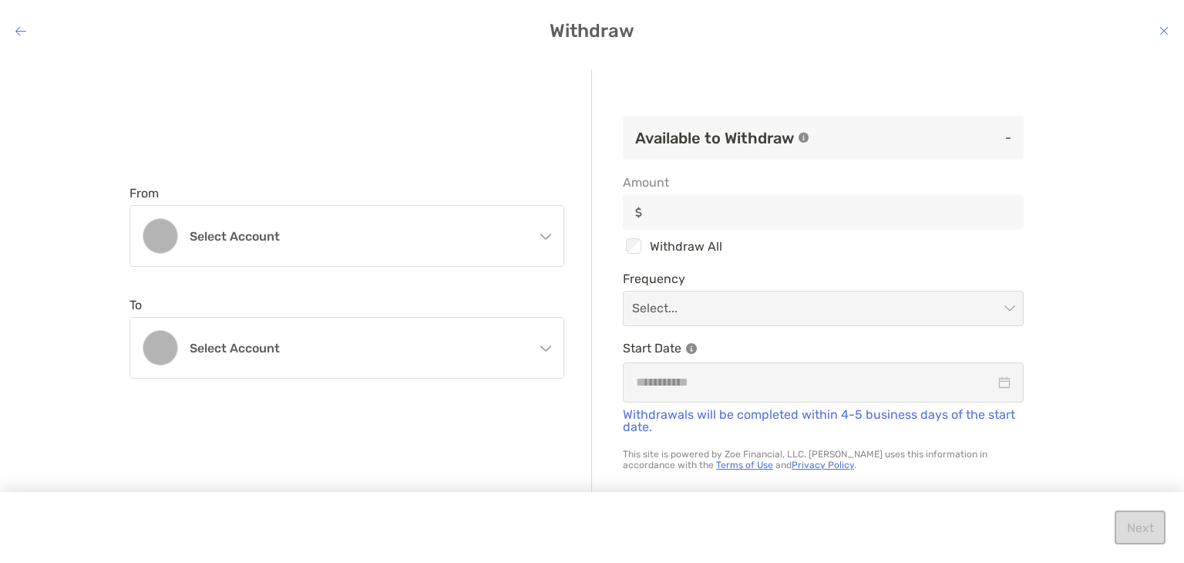
click at [550, 235] on icon "modal" at bounding box center [545, 236] width 11 height 5
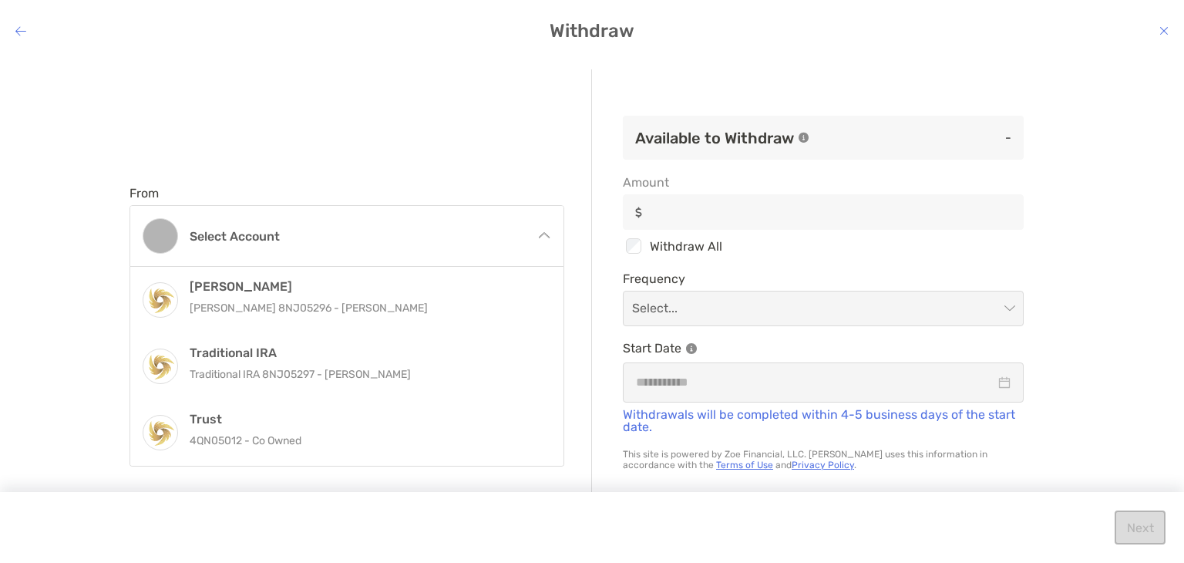
click at [540, 237] on icon "modal" at bounding box center [544, 234] width 11 height 5
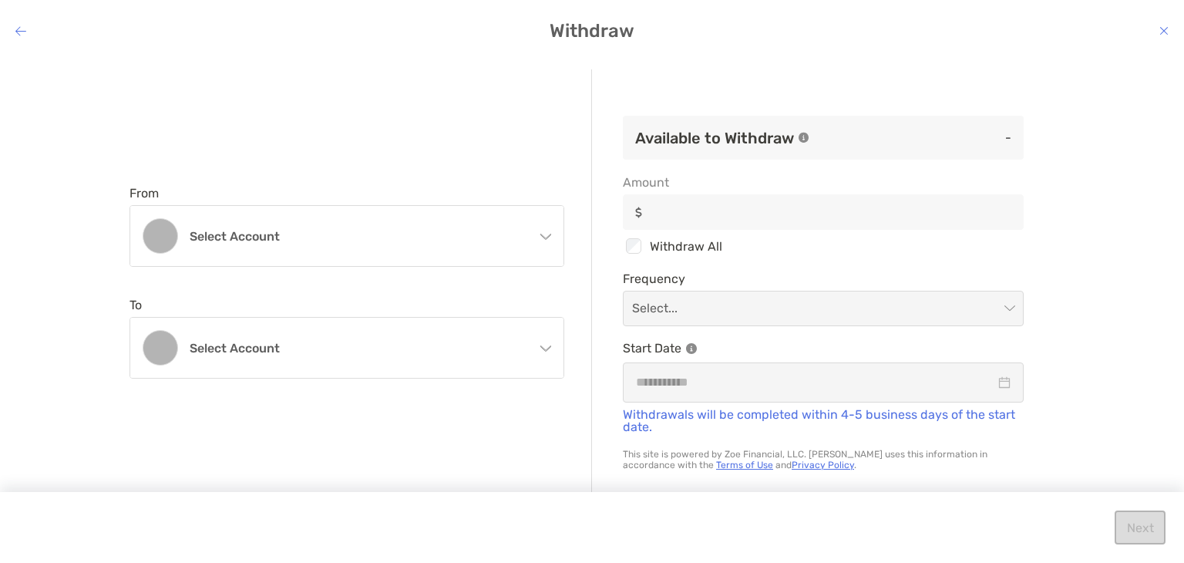
click at [541, 348] on icon "modal" at bounding box center [545, 345] width 12 height 12
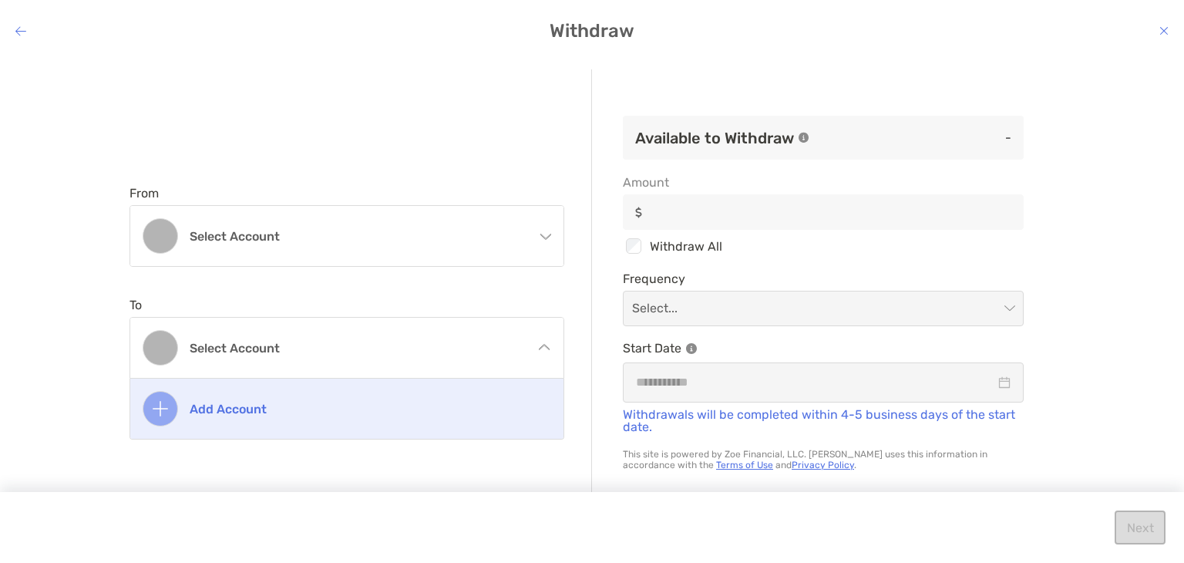
click at [287, 406] on h4 "Add account" at bounding box center [364, 409] width 348 height 15
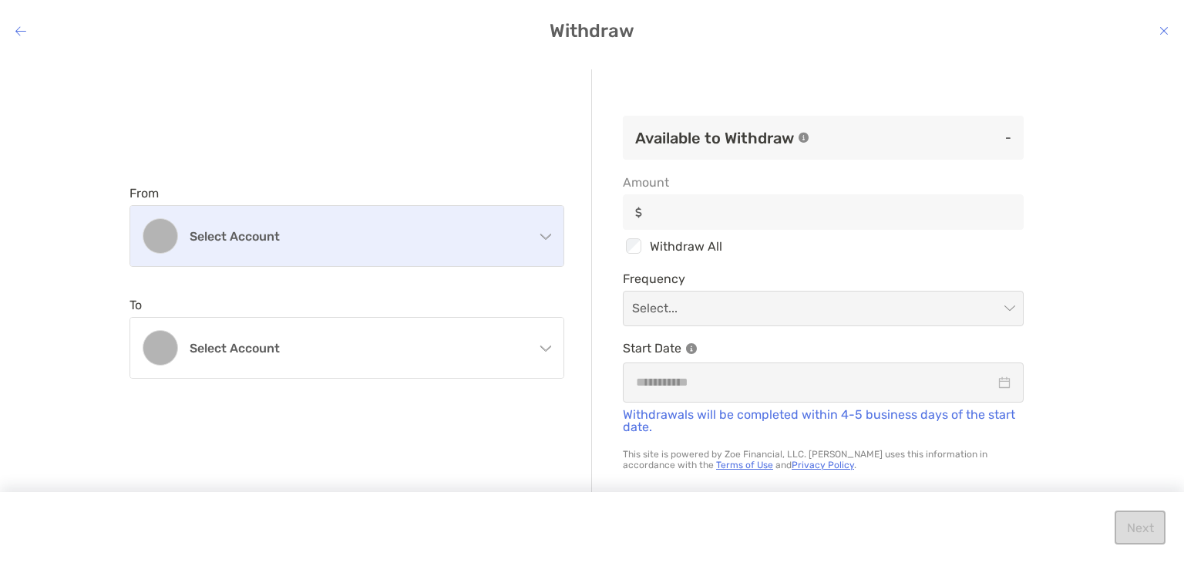
click at [465, 237] on h4 "Select account" at bounding box center [356, 236] width 333 height 15
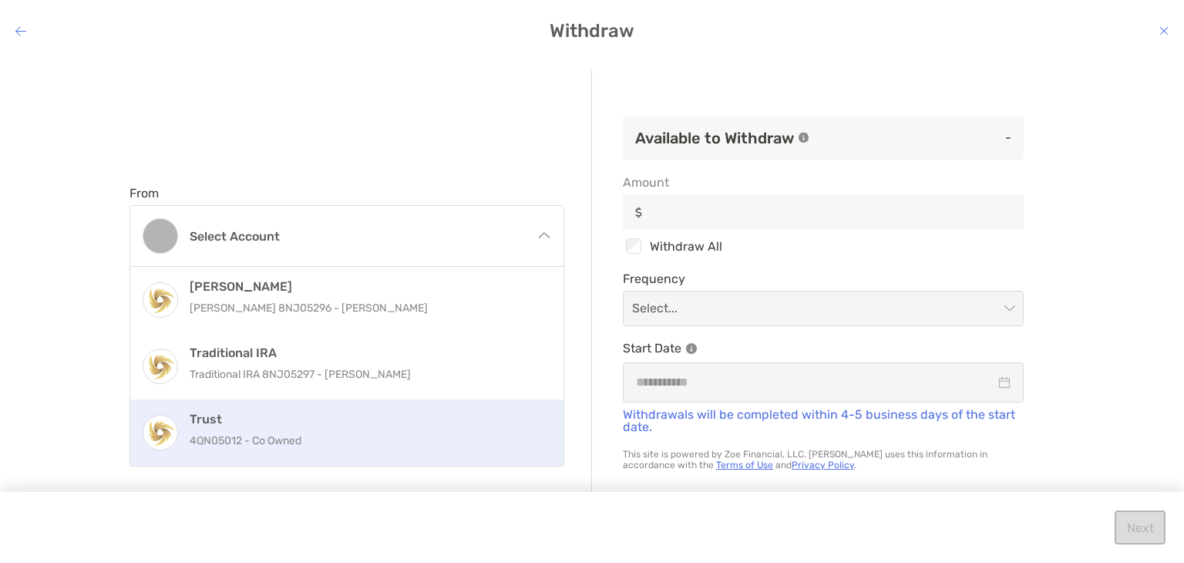
click at [268, 443] on p "4QN05012 - Co Owned" at bounding box center [364, 440] width 348 height 19
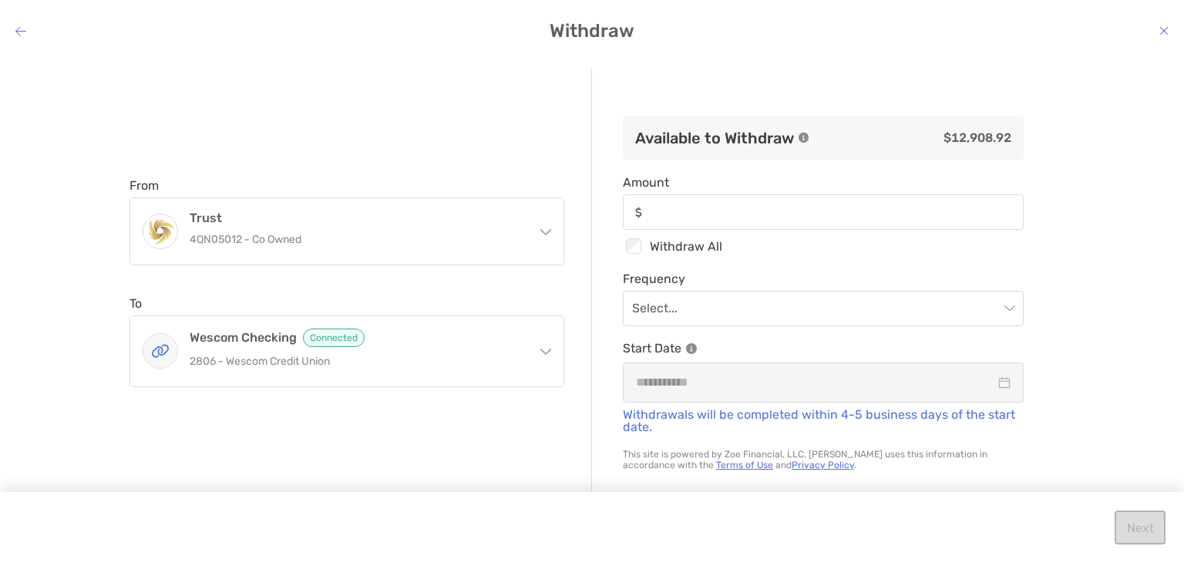
click at [550, 236] on div "Trust 4QN05012 - Co Owned" at bounding box center [346, 231] width 433 height 66
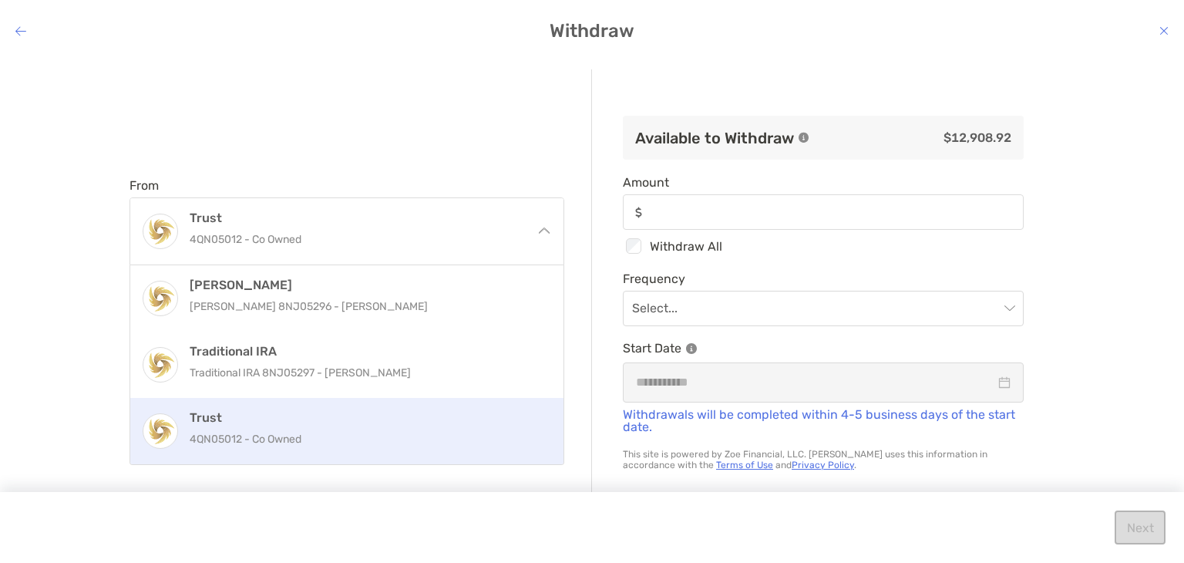
click at [540, 232] on icon "modal" at bounding box center [544, 229] width 11 height 5
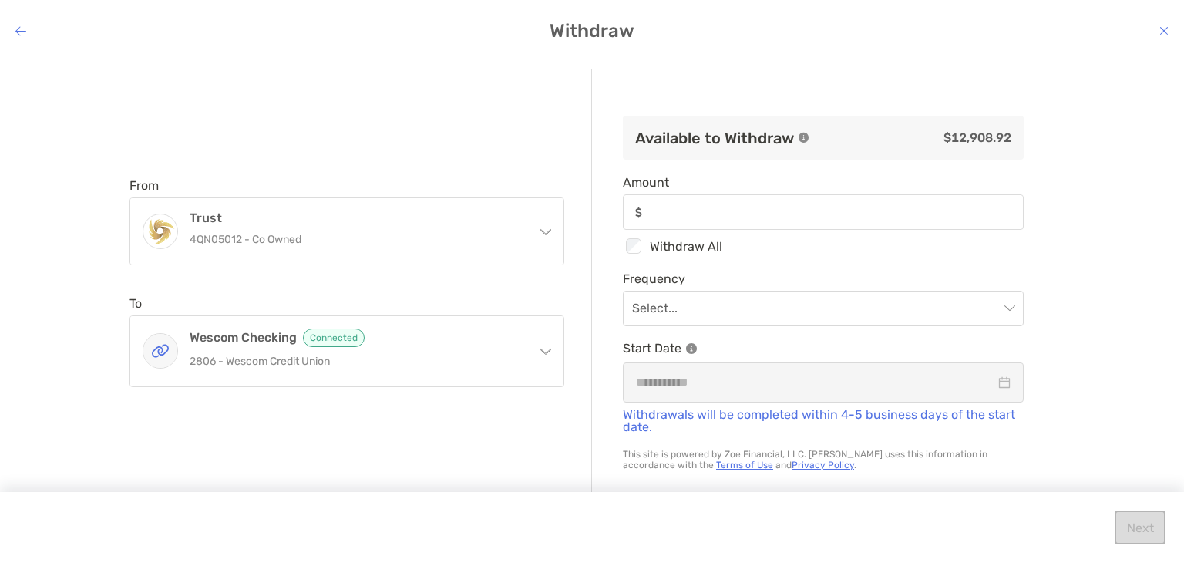
click at [547, 349] on icon "modal" at bounding box center [545, 348] width 12 height 12
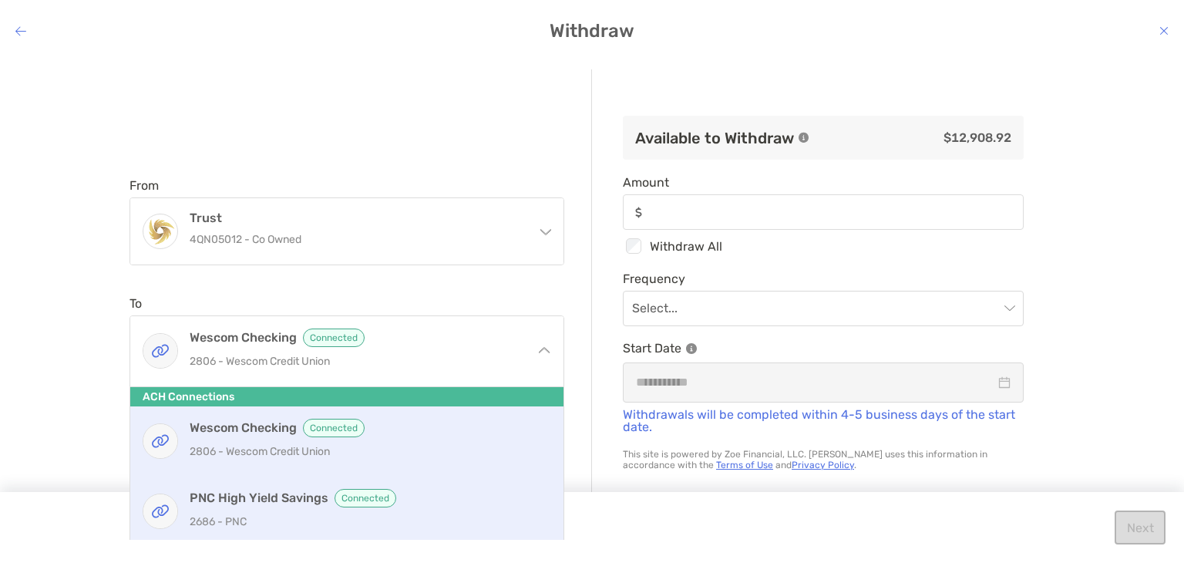
click at [236, 509] on div "PNC High Yield Savings Connected 2686 - PNC" at bounding box center [364, 511] width 348 height 45
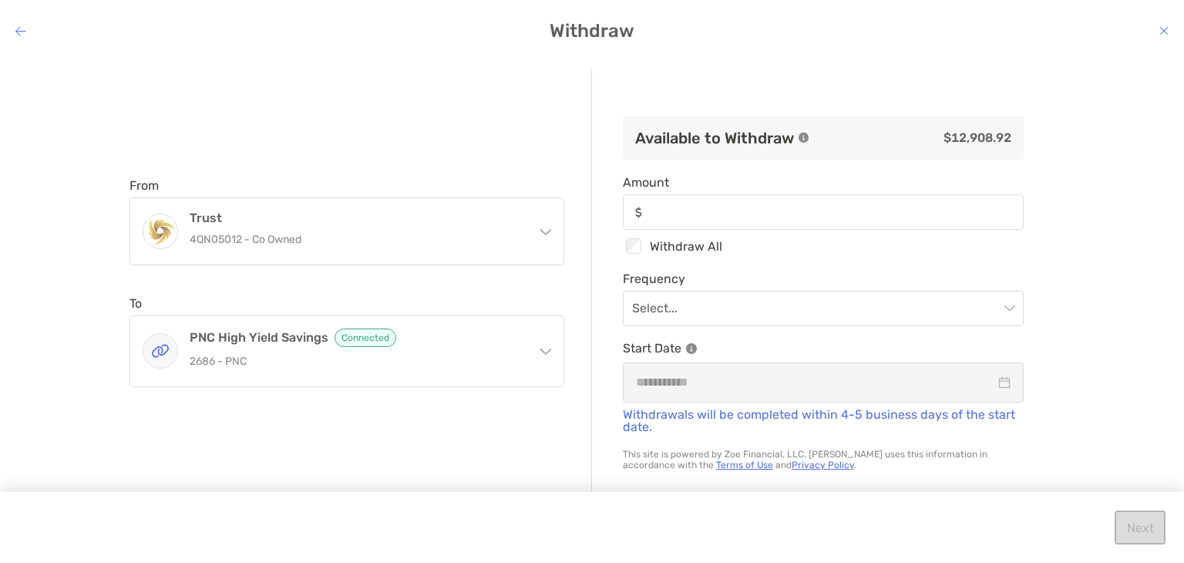
click at [544, 228] on icon "modal" at bounding box center [545, 229] width 12 height 12
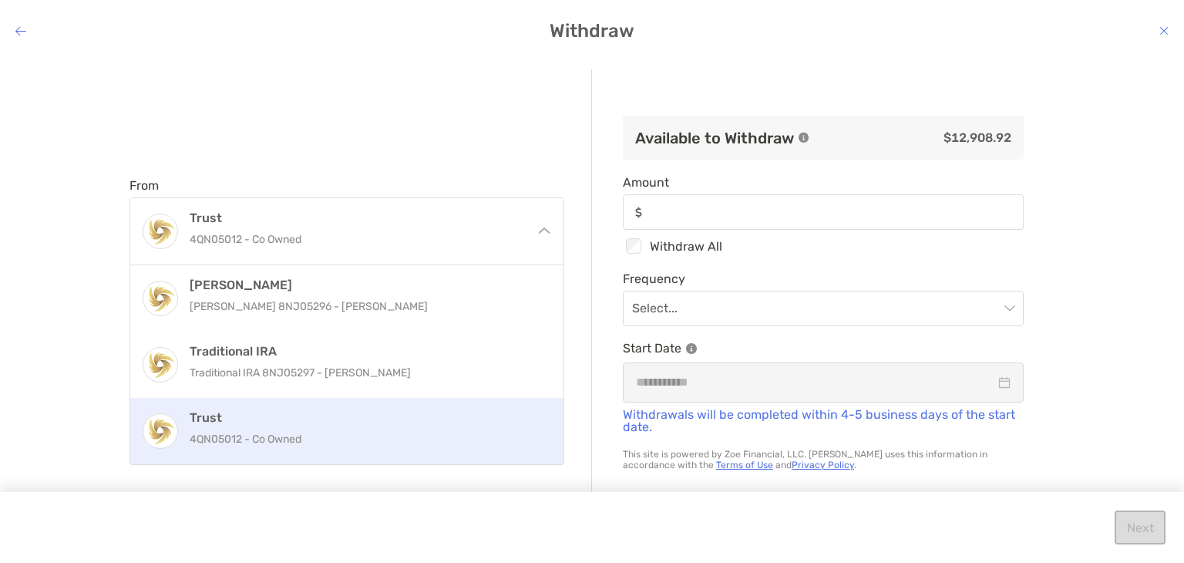
click at [548, 140] on div "From Trust 4QN05012 - Co Owned [PERSON_NAME] [PERSON_NAME] 8NJ05296 - [PERSON_N…" at bounding box center [361, 282] width 463 height 426
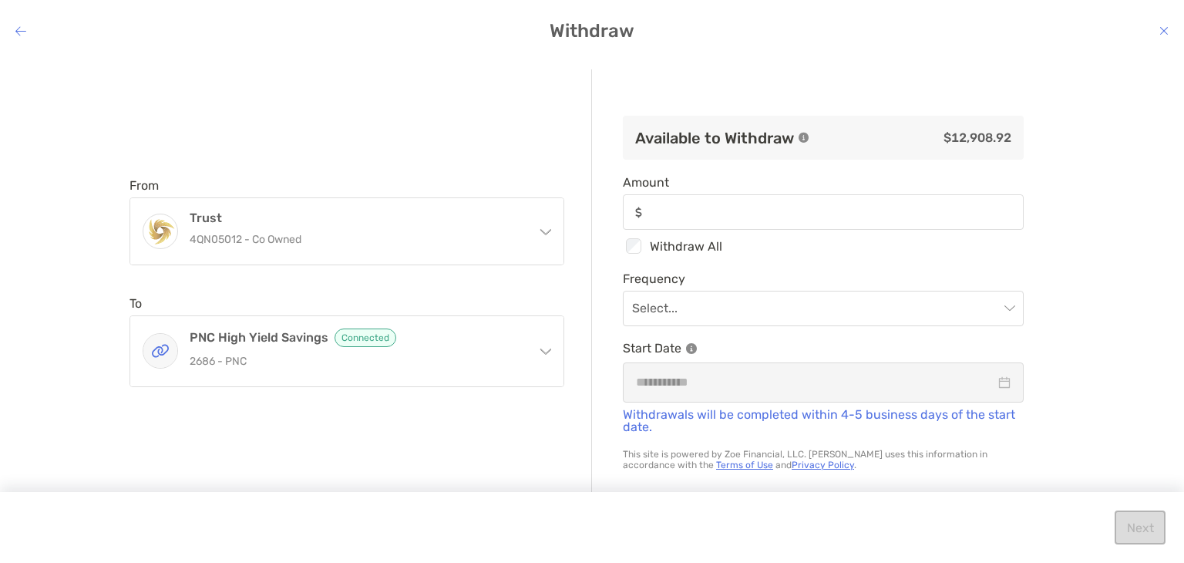
click at [22, 21] on h4 "Withdraw" at bounding box center [592, 31] width 1184 height 22
click at [21, 40] on h4 "Withdraw" at bounding box center [592, 31] width 1184 height 22
click at [19, 29] on icon "modal" at bounding box center [20, 31] width 11 height 12
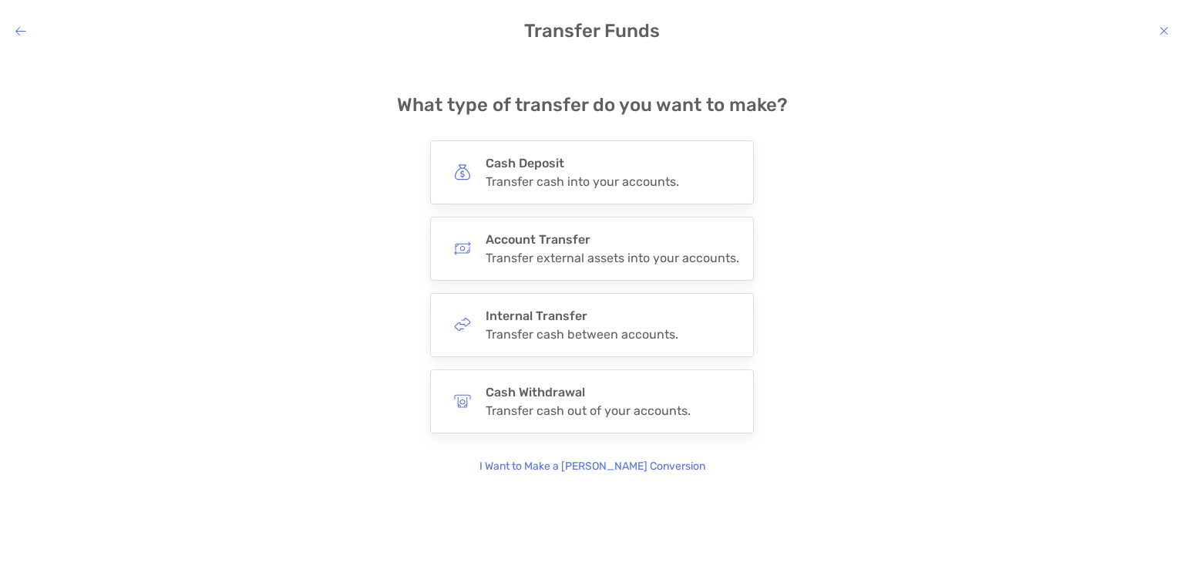
click at [23, 33] on icon "modal" at bounding box center [20, 31] width 11 height 12
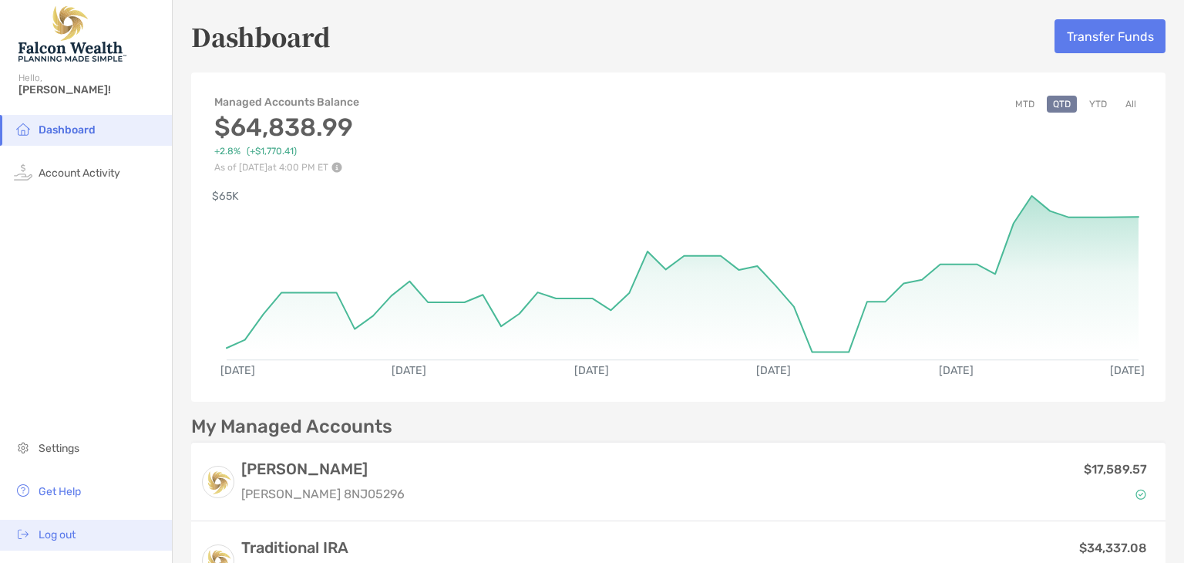
click at [57, 540] on li "Log out" at bounding box center [86, 535] width 172 height 31
